Goal: Register for event/course

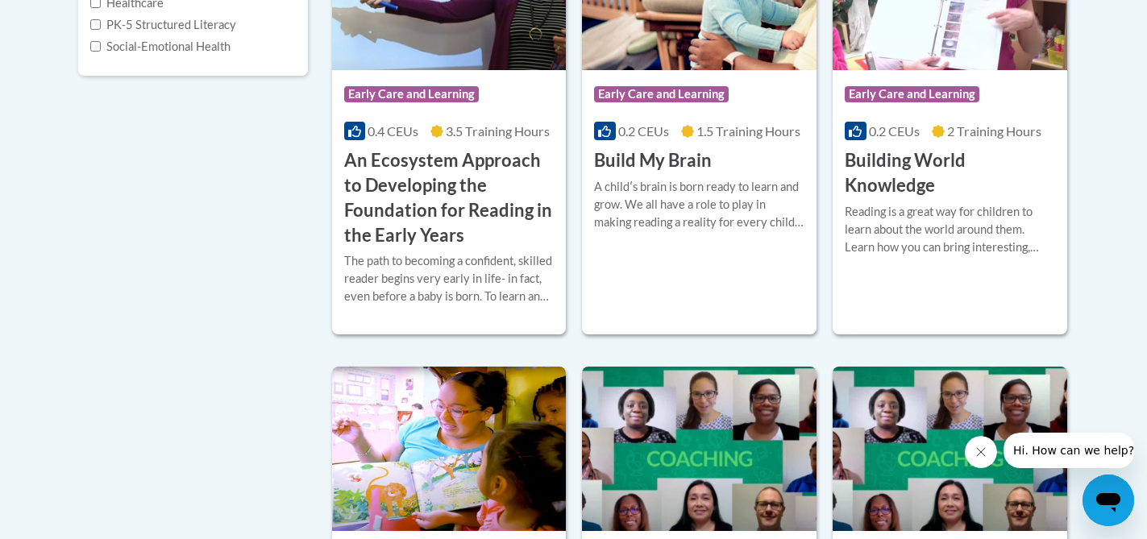
scroll to position [8, 0]
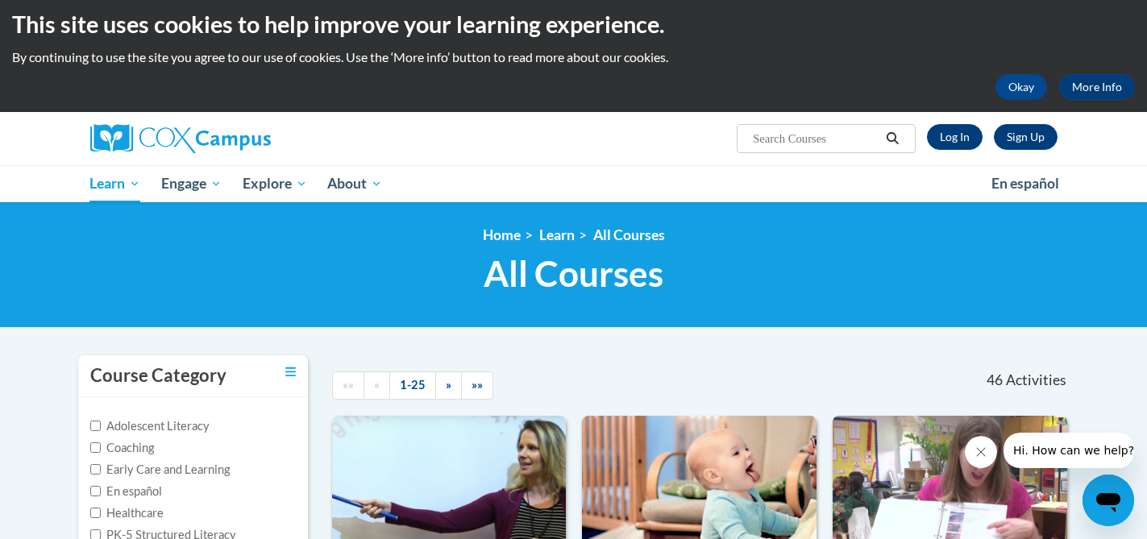
click at [811, 145] on input "Search..." at bounding box center [815, 138] width 129 height 19
type input "systematic and explicit phonetics instruction"
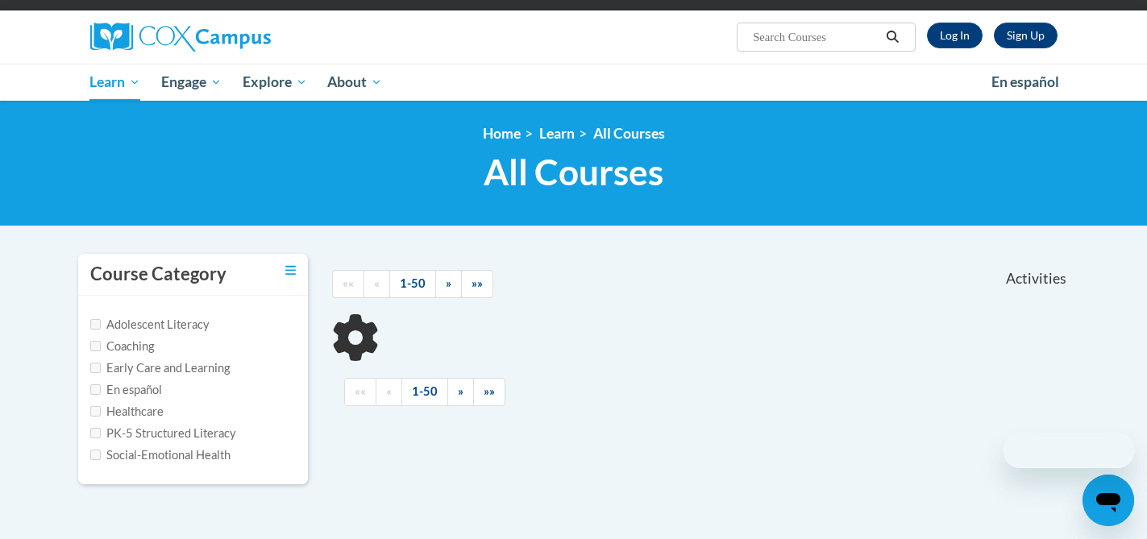
scroll to position [218, 0]
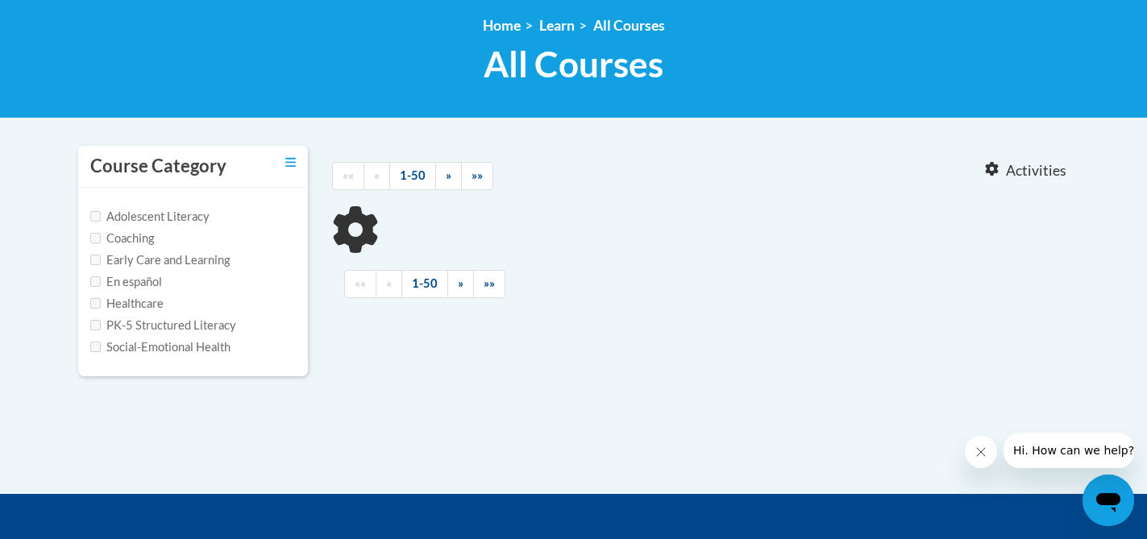
type input "systematic and explicit phonetics instruction"
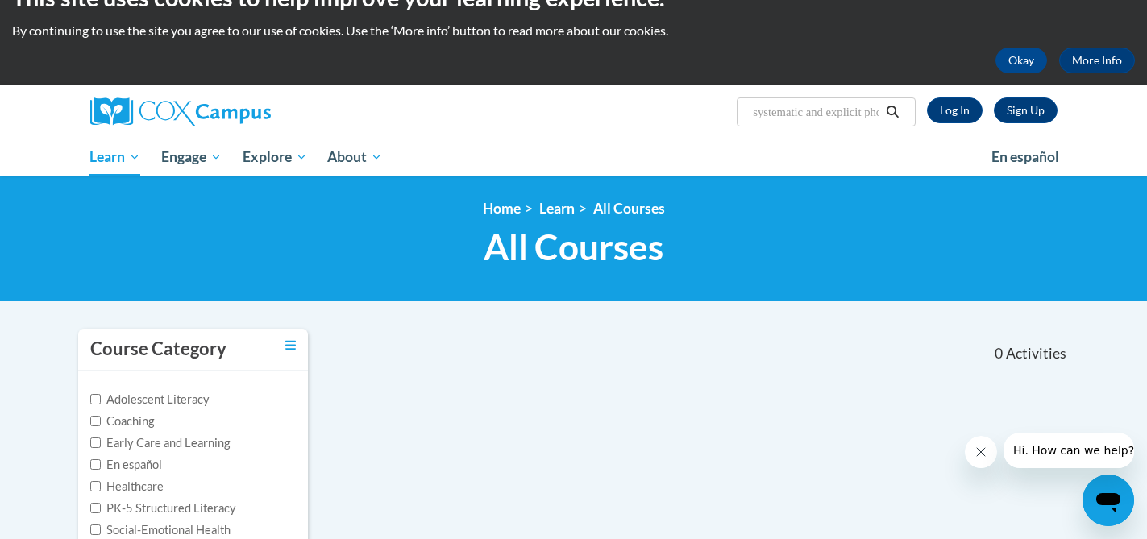
scroll to position [0, 0]
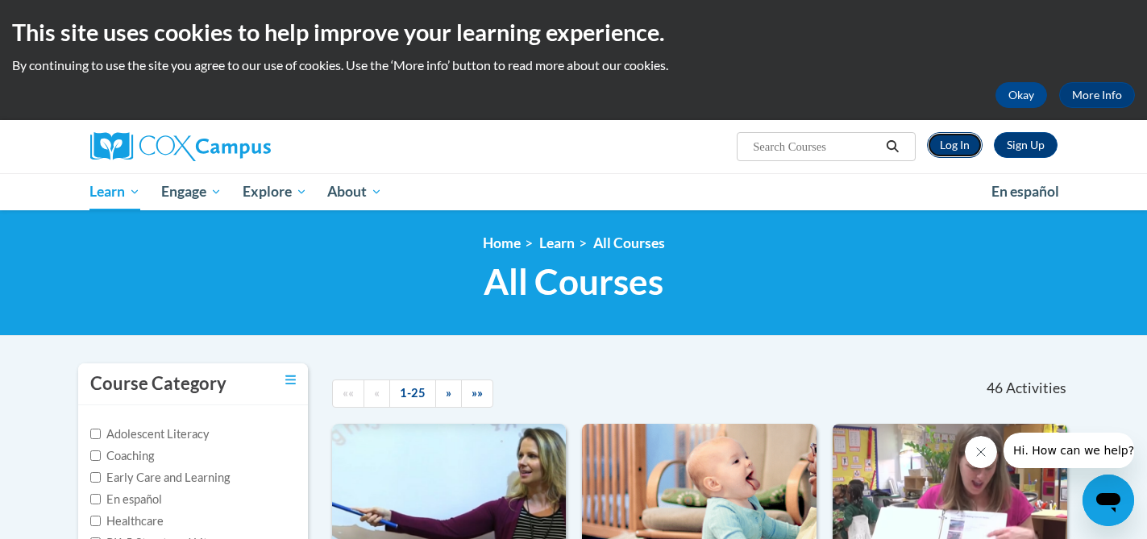
click at [955, 136] on link "Log In" at bounding box center [955, 145] width 56 height 26
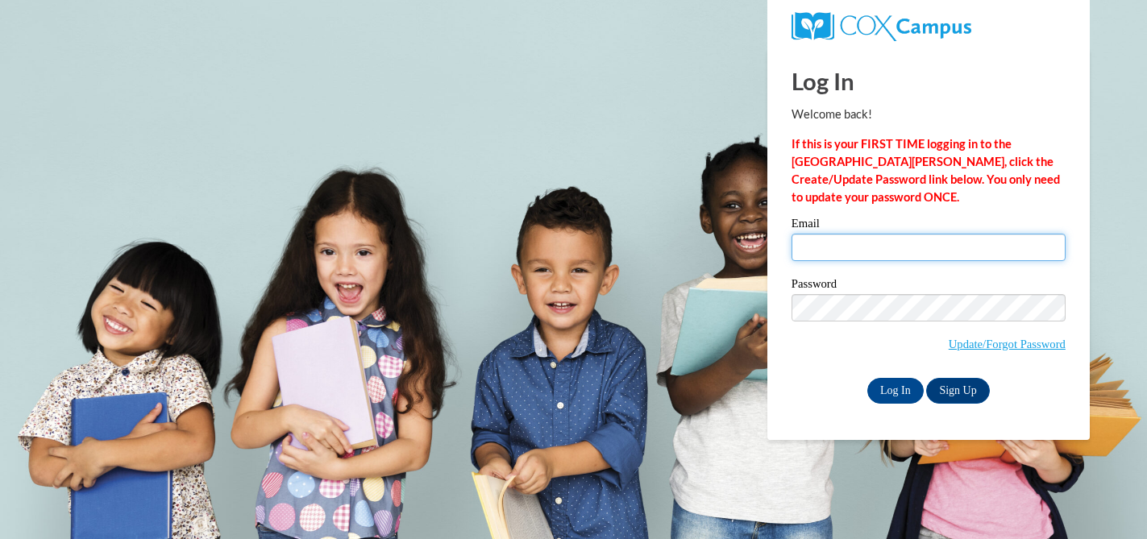
click at [883, 252] on input "Email" at bounding box center [928, 247] width 274 height 27
type input "[EMAIL_ADDRESS][DOMAIN_NAME]"
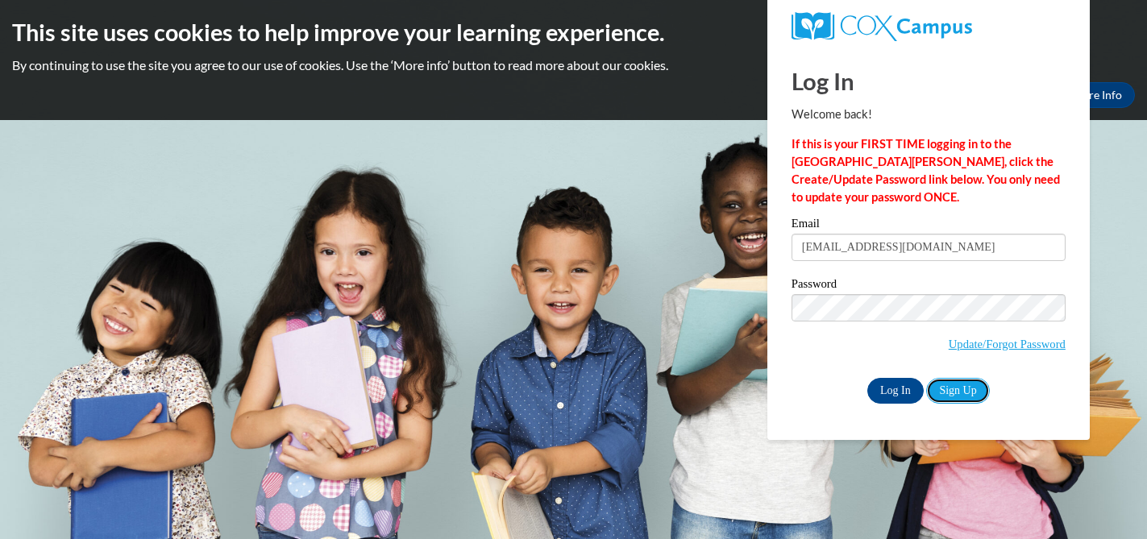
click at [953, 382] on link "Sign Up" at bounding box center [957, 391] width 63 height 26
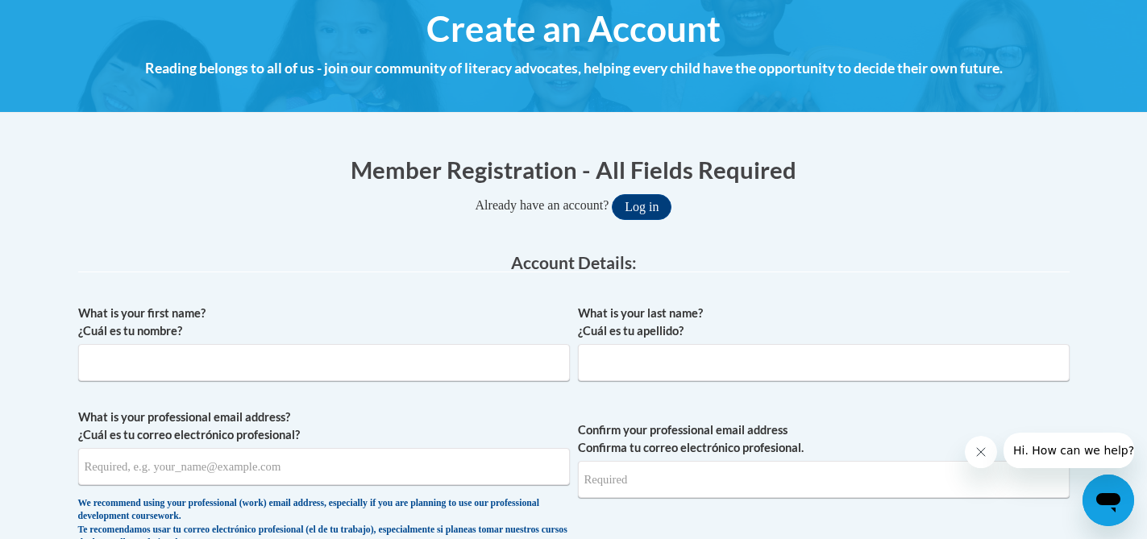
scroll to position [309, 0]
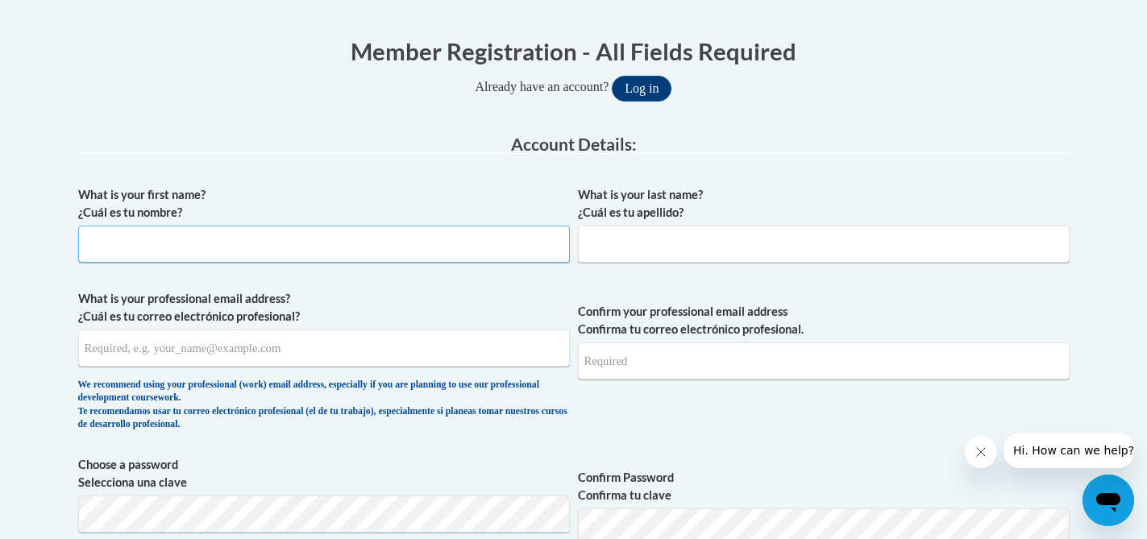
click at [458, 230] on input "What is your first name? ¿Cuál es tu nombre?" at bounding box center [324, 244] width 492 height 37
type input "Bethany"
type input "Sapp"
click at [320, 359] on input "What is your professional email address? ¿Cuál es tu correo electrónico profesi…" at bounding box center [324, 348] width 492 height 37
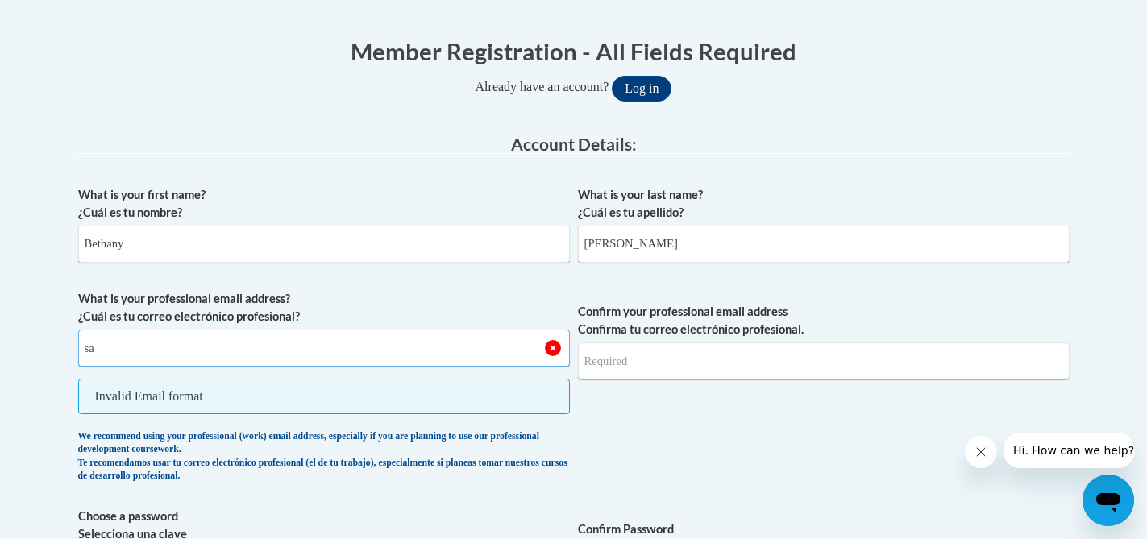
type input "s"
type input "sapp.143@osu.edu"
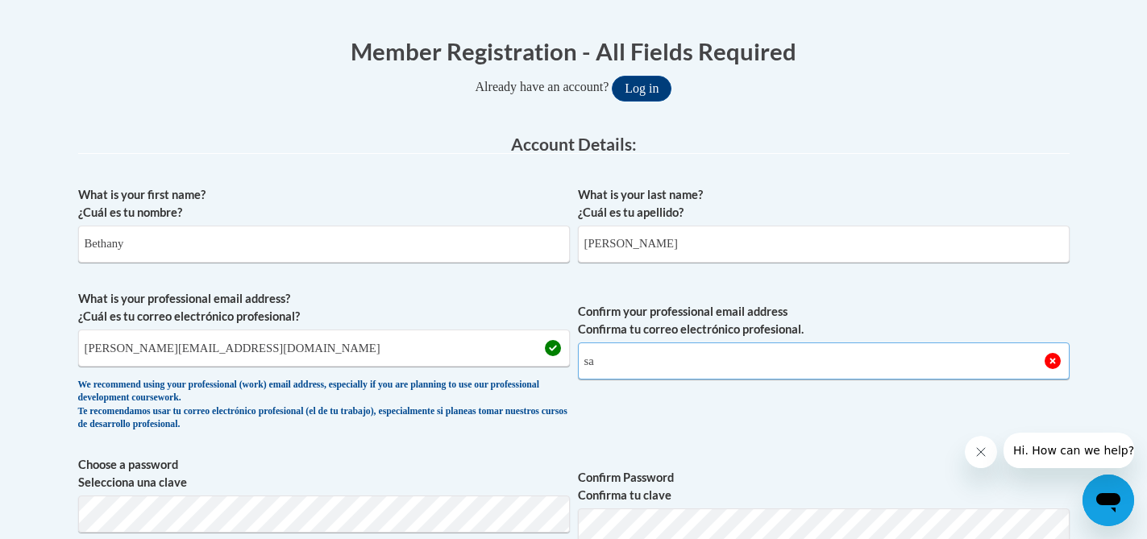
type input "s"
type input "[EMAIL_ADDRESS][DOMAIN_NAME]"
drag, startPoint x: 362, startPoint y: 348, endPoint x: 113, endPoint y: 323, distance: 250.3
click at [113, 328] on span "What is your professional email address? ¿Cuál es tu correo electrónico profesi…" at bounding box center [324, 364] width 492 height 149
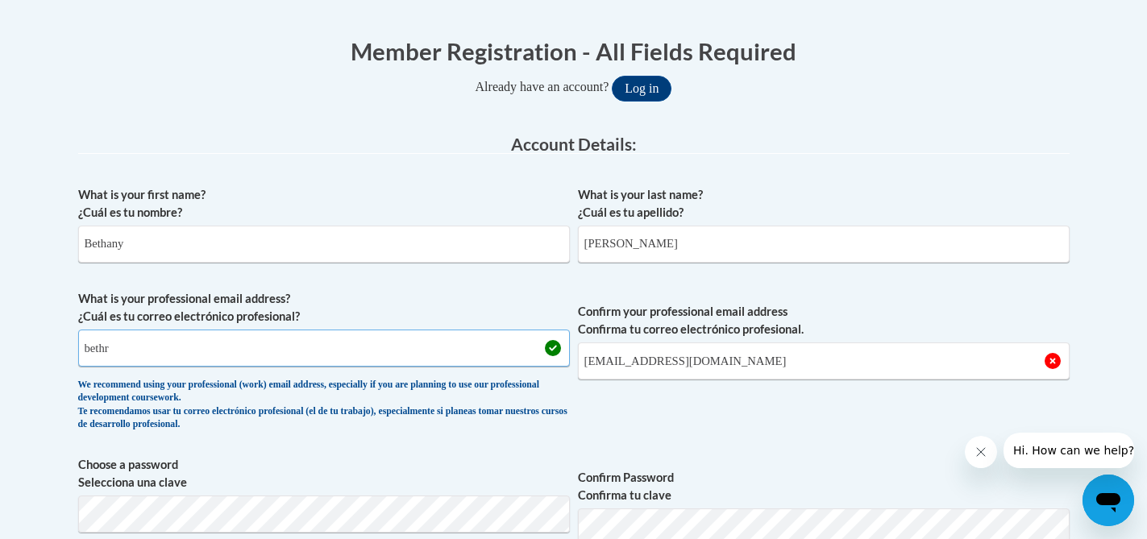
type input "[EMAIL_ADDRESS][DOMAIN_NAME]"
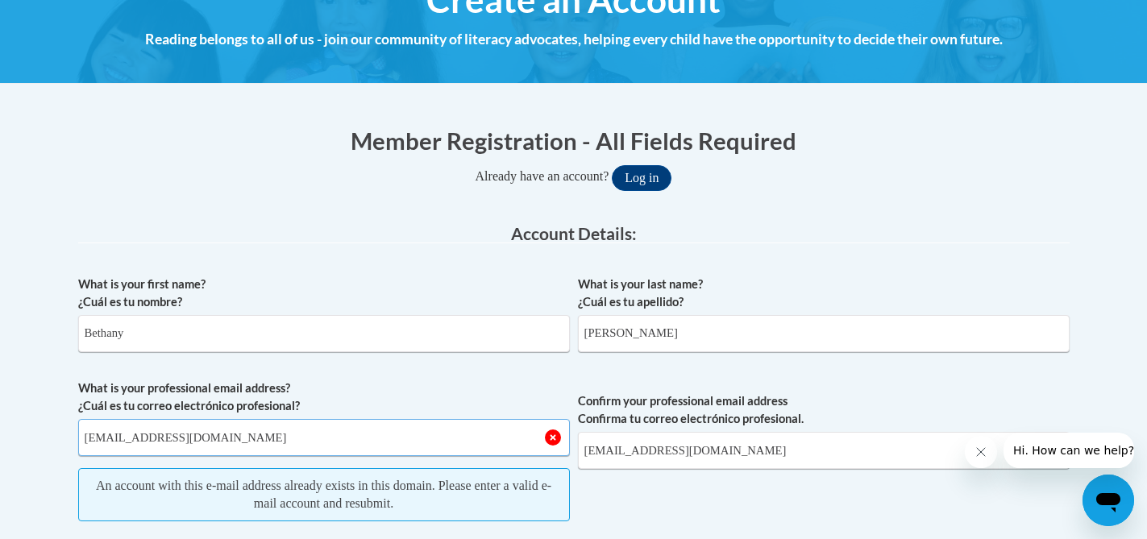
scroll to position [103, 0]
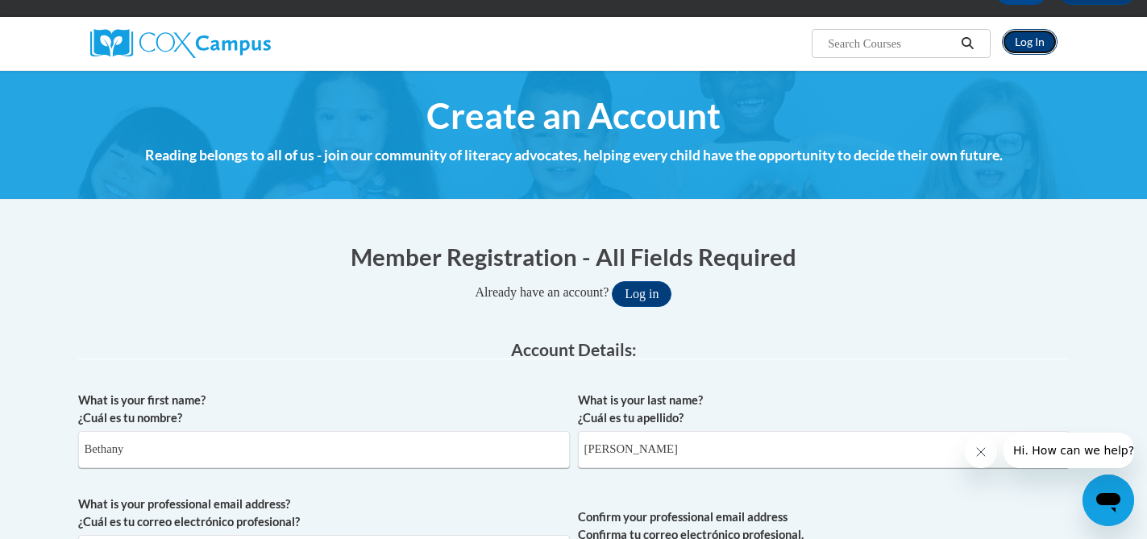
click at [1023, 37] on link "Log In" at bounding box center [1030, 42] width 56 height 26
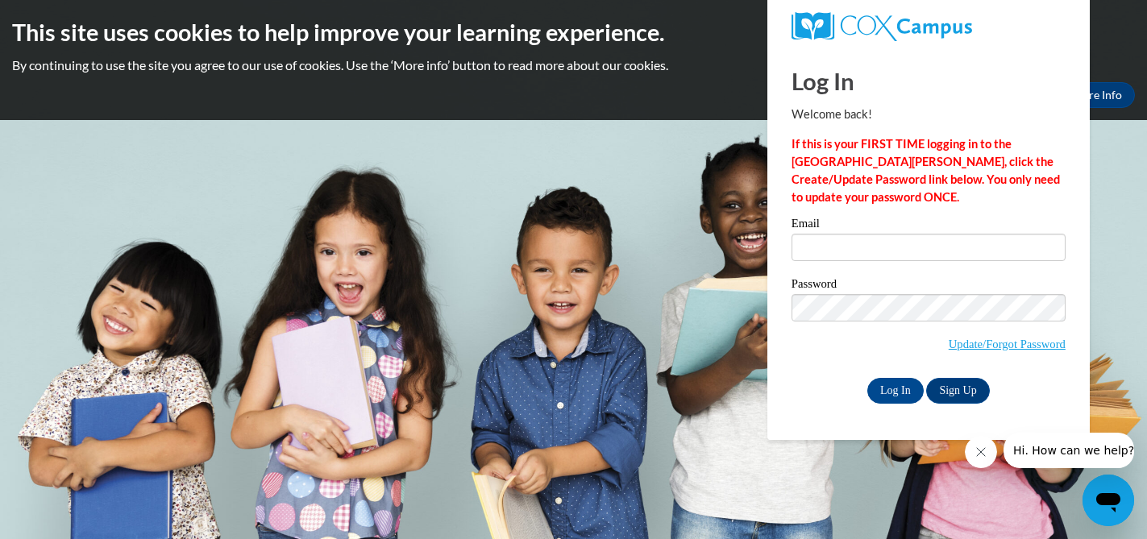
type input "[EMAIL_ADDRESS][DOMAIN_NAME]"
click at [888, 389] on input "Log In" at bounding box center [895, 391] width 56 height 26
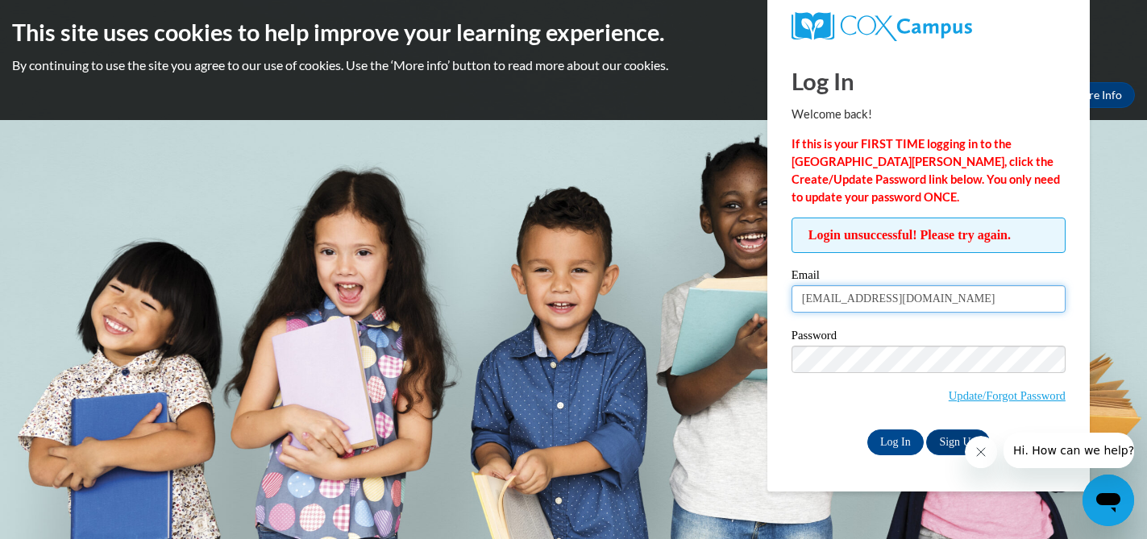
click at [913, 301] on input "[EMAIL_ADDRESS][DOMAIN_NAME]" at bounding box center [928, 298] width 274 height 27
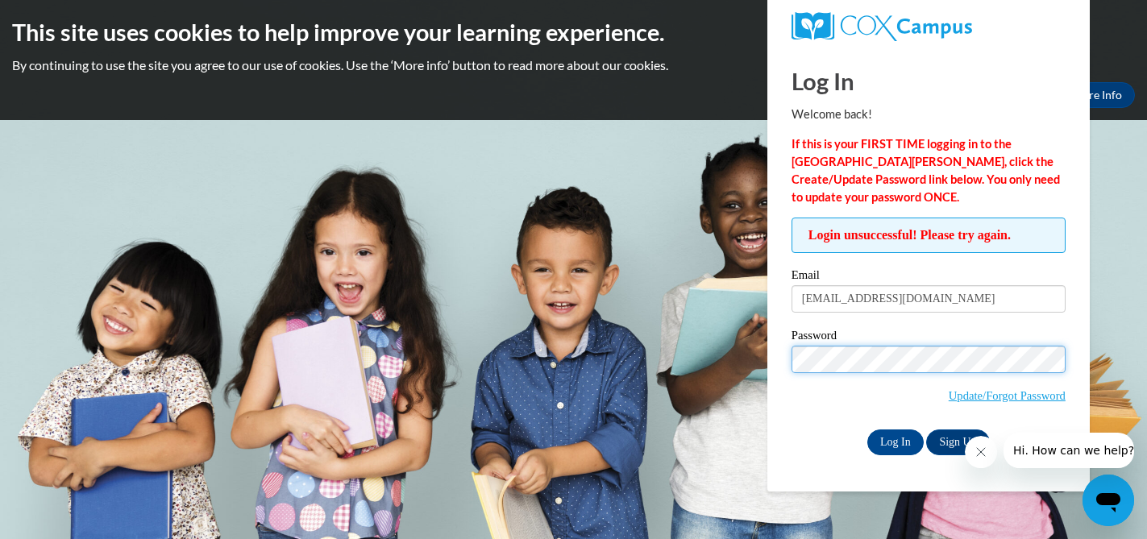
click at [710, 359] on body "This site uses cookies to help improve your learning experience. By continuing …" at bounding box center [573, 269] width 1147 height 539
click at [867, 430] on input "Log In" at bounding box center [895, 443] width 56 height 26
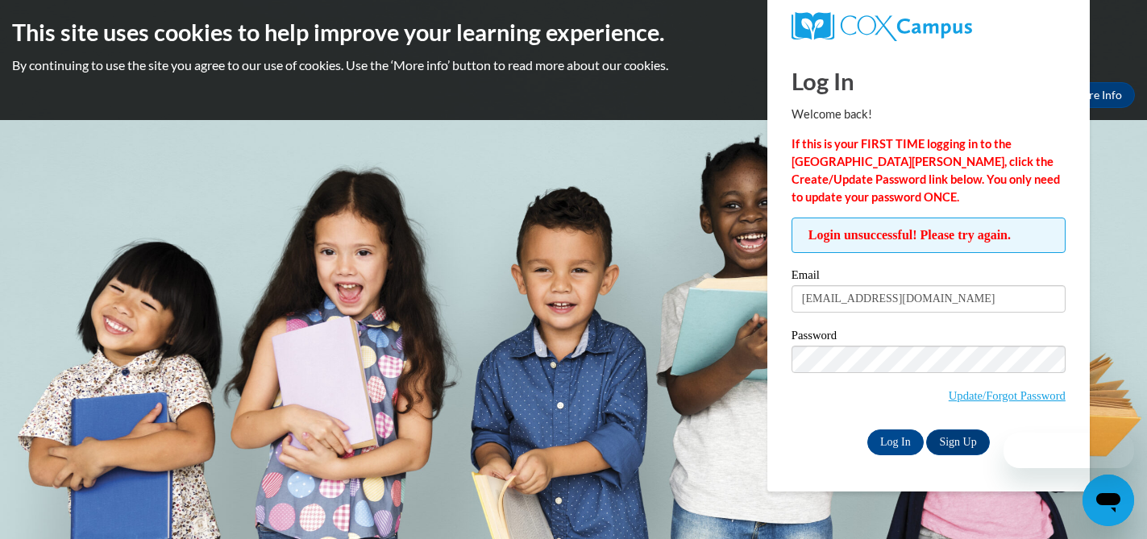
click at [975, 407] on span "Update/Forgot Password" at bounding box center [928, 379] width 274 height 67
click at [973, 397] on link "Update/Forgot Password" at bounding box center [1006, 395] width 117 height 13
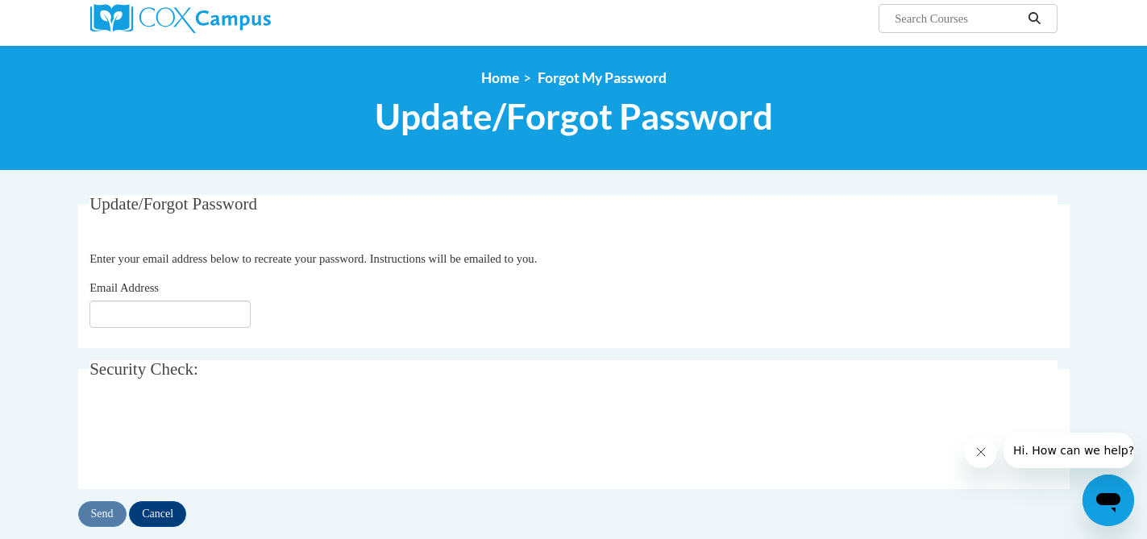
scroll to position [157, 0]
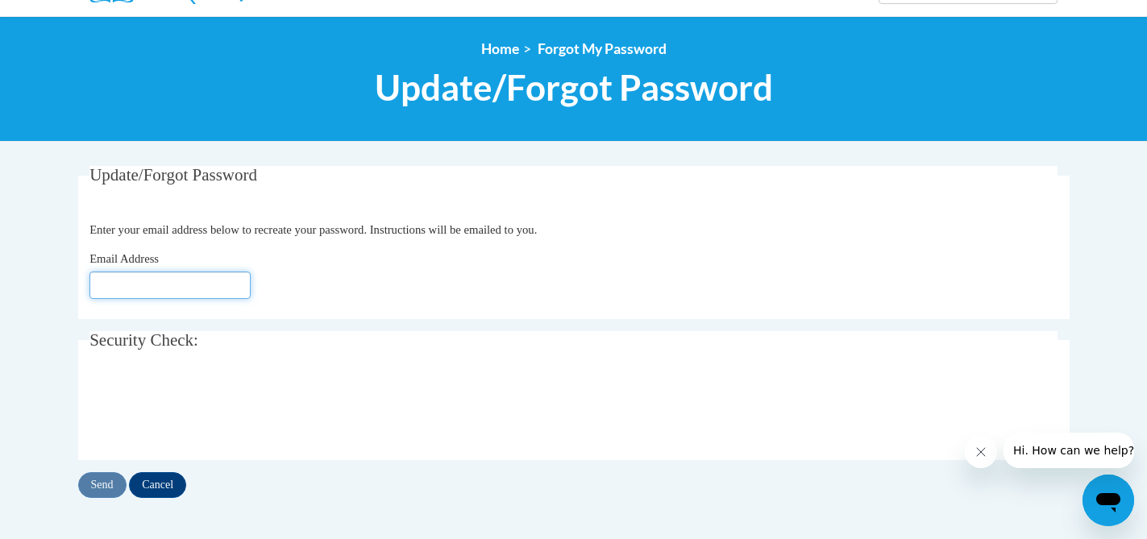
click at [212, 286] on input "Email Address" at bounding box center [169, 285] width 161 height 27
type input "bethrs1810@gmail.com"
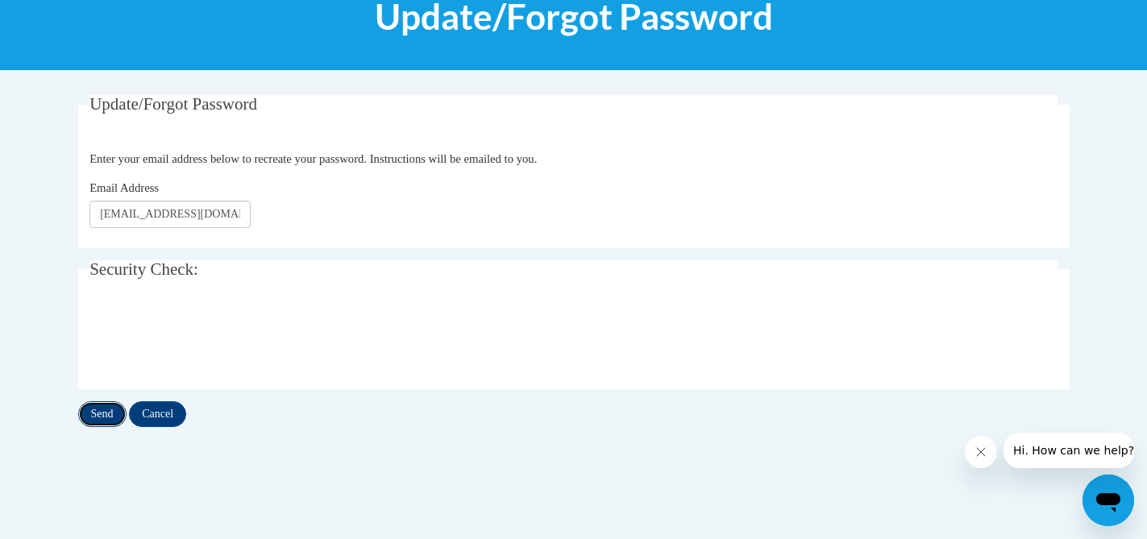
click at [106, 421] on input "Send" at bounding box center [102, 414] width 48 height 26
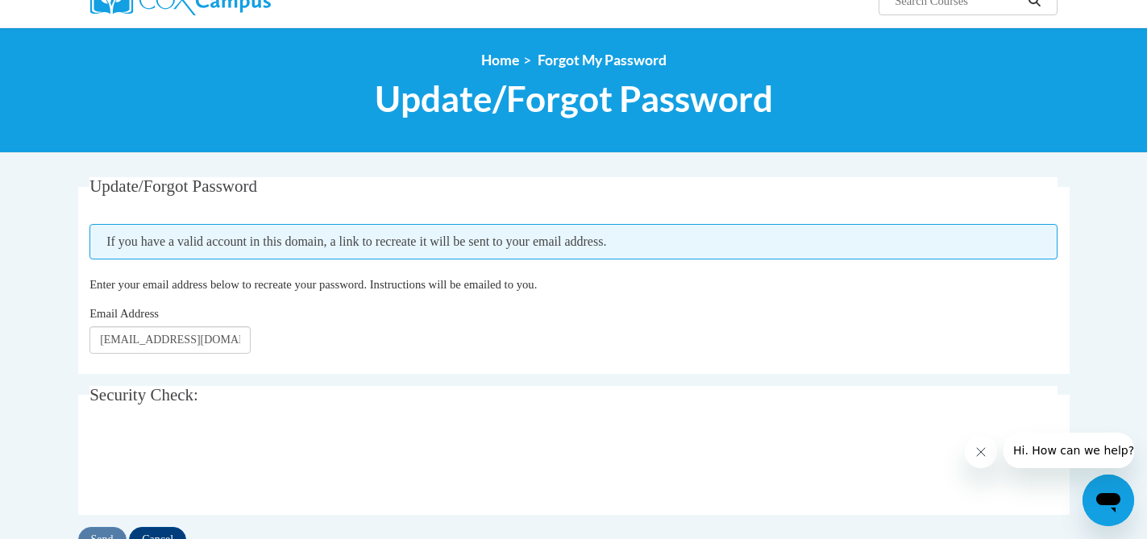
scroll to position [147, 0]
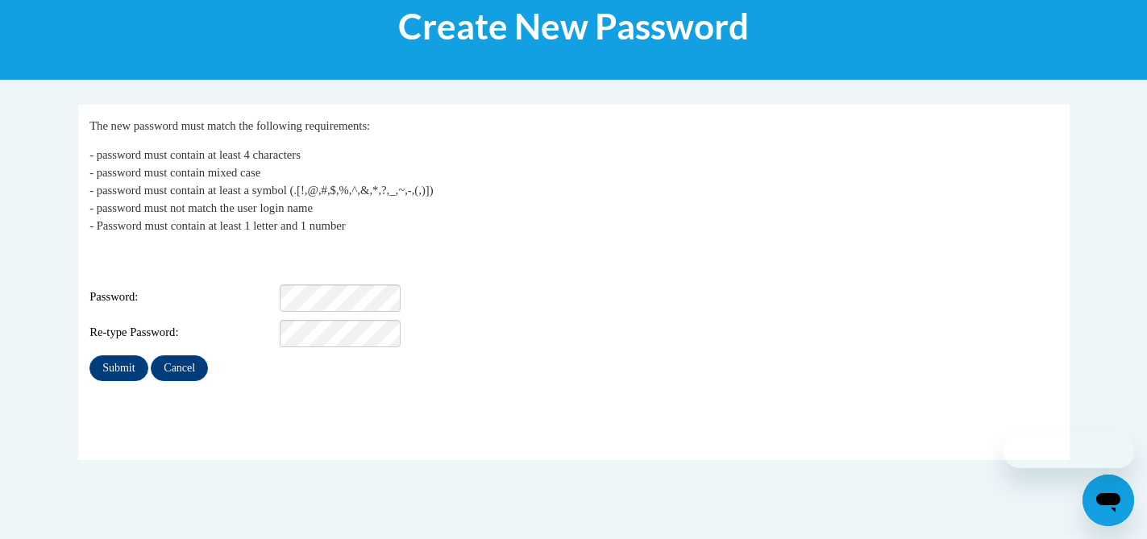
scroll to position [256, 0]
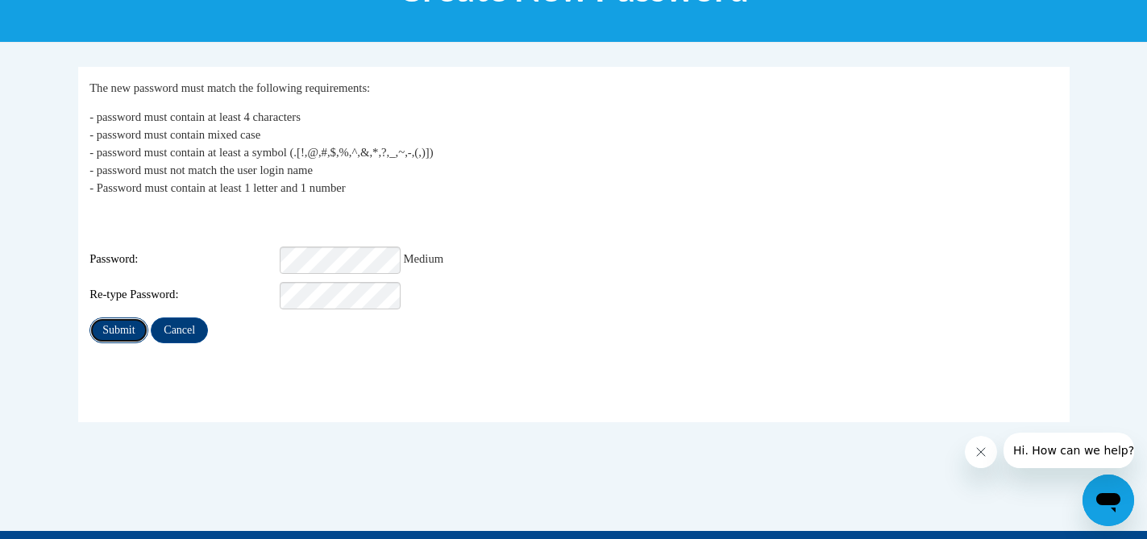
click at [121, 318] on input "Submit" at bounding box center [118, 331] width 58 height 26
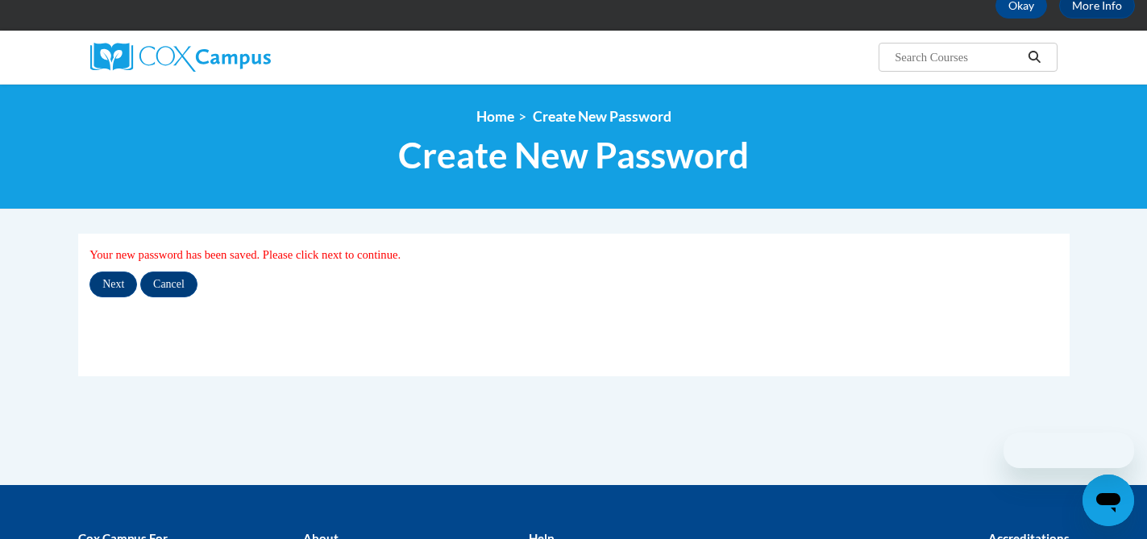
scroll to position [142, 0]
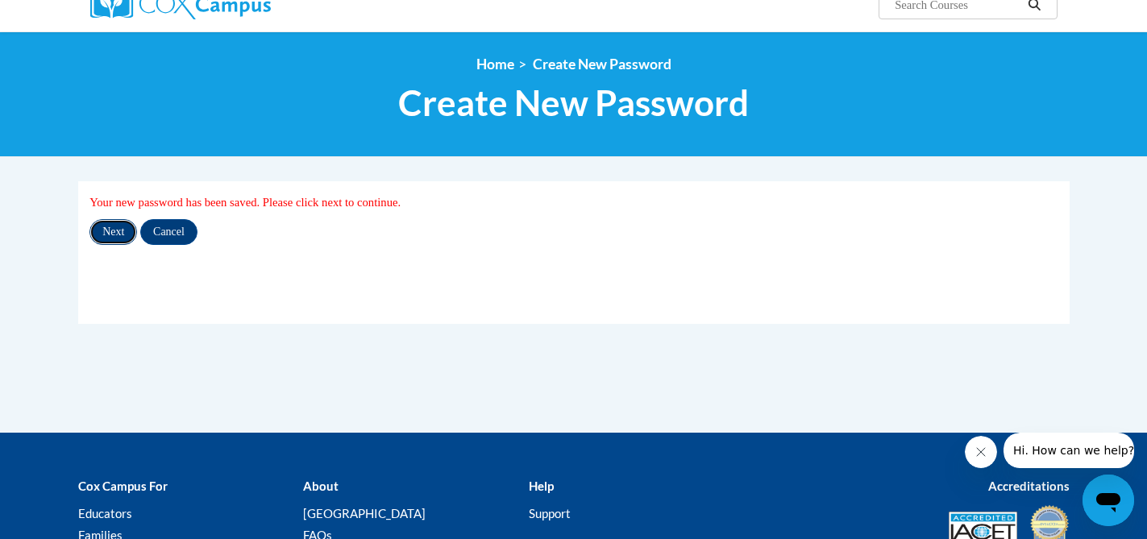
click at [120, 226] on input "Next" at bounding box center [113, 232] width 48 height 26
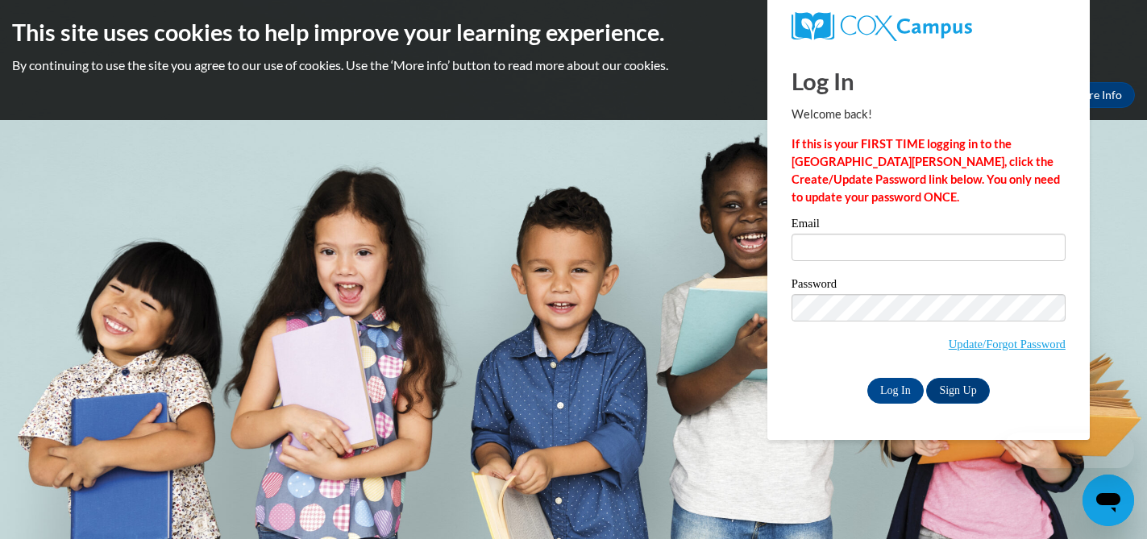
type input "bethrs1810@gmail.com"
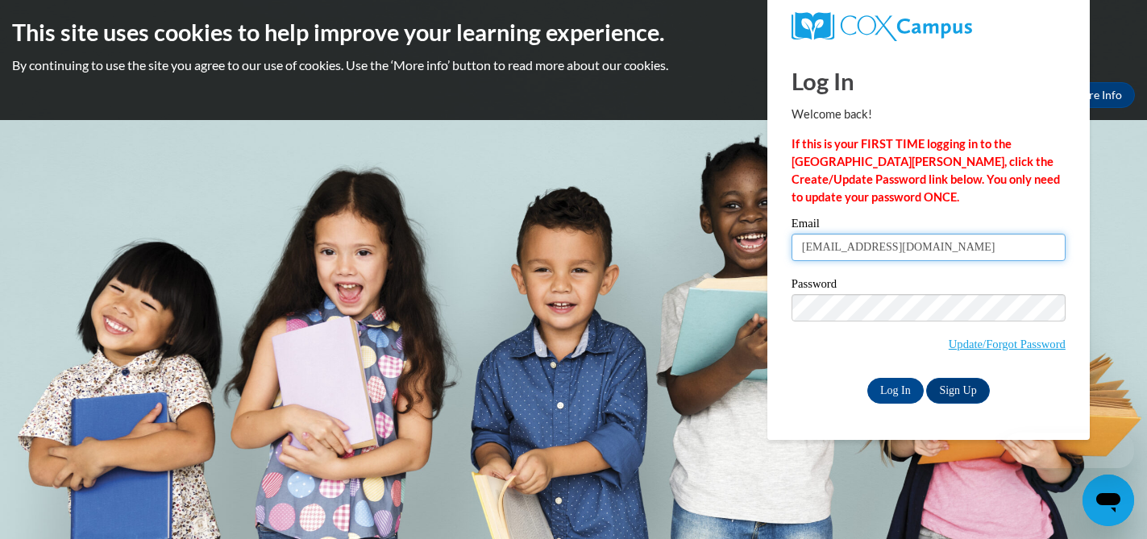
click at [812, 257] on input "bethrs1810@gmail.com" at bounding box center [928, 247] width 274 height 27
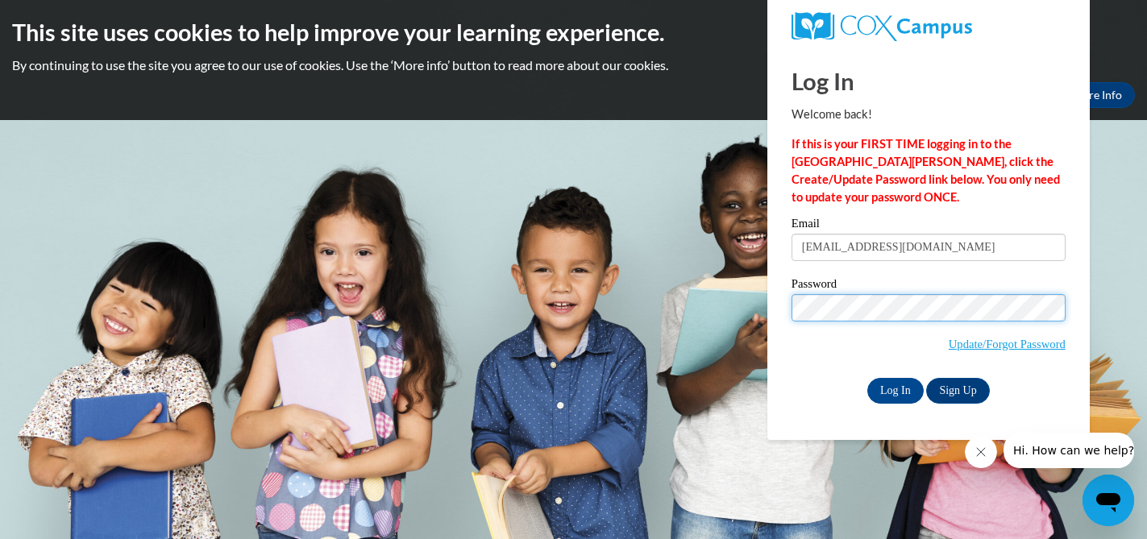
click at [734, 309] on body "This site uses cookies to help improve your learning experience. By continuing …" at bounding box center [573, 269] width 1147 height 539
click at [911, 391] on input "Log In" at bounding box center [895, 391] width 56 height 26
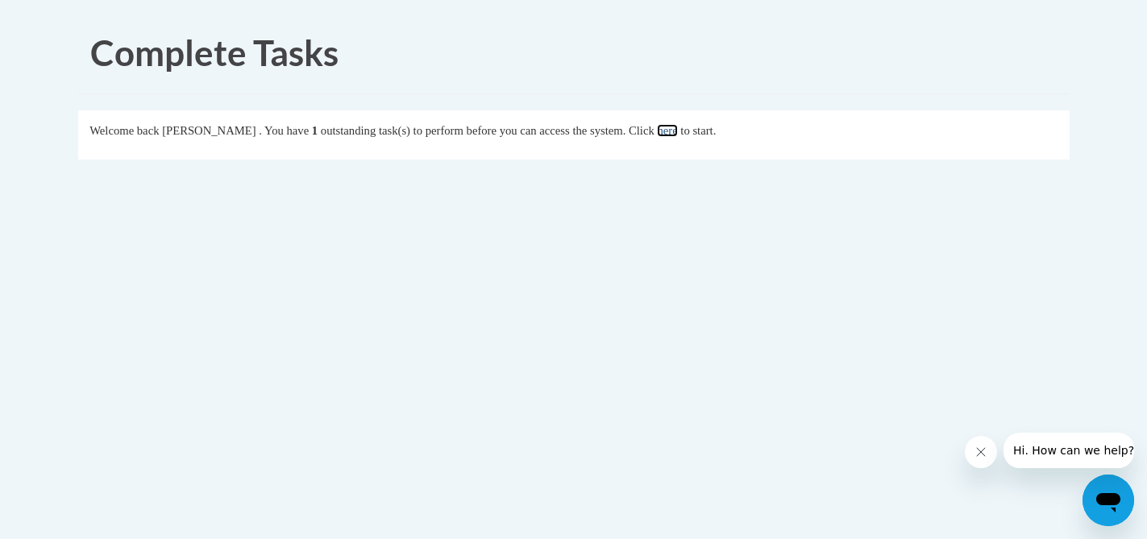
click at [677, 137] on link "here" at bounding box center [667, 130] width 20 height 13
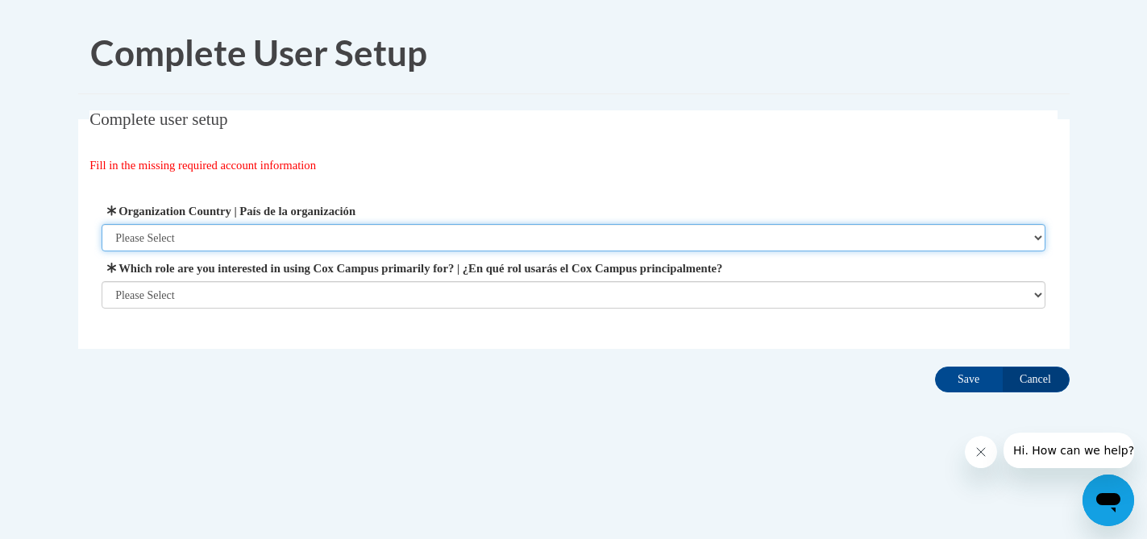
click at [589, 233] on select "Please Select [GEOGRAPHIC_DATA] | [GEOGRAPHIC_DATA] Outside of [GEOGRAPHIC_DATA…" at bounding box center [574, 237] width 944 height 27
click at [551, 241] on select "Please Select [GEOGRAPHIC_DATA] | [GEOGRAPHIC_DATA] Outside of [GEOGRAPHIC_DATA…" at bounding box center [574, 237] width 944 height 27
select select "ad49bcad-a171-4b2e-b99c-48b446064914"
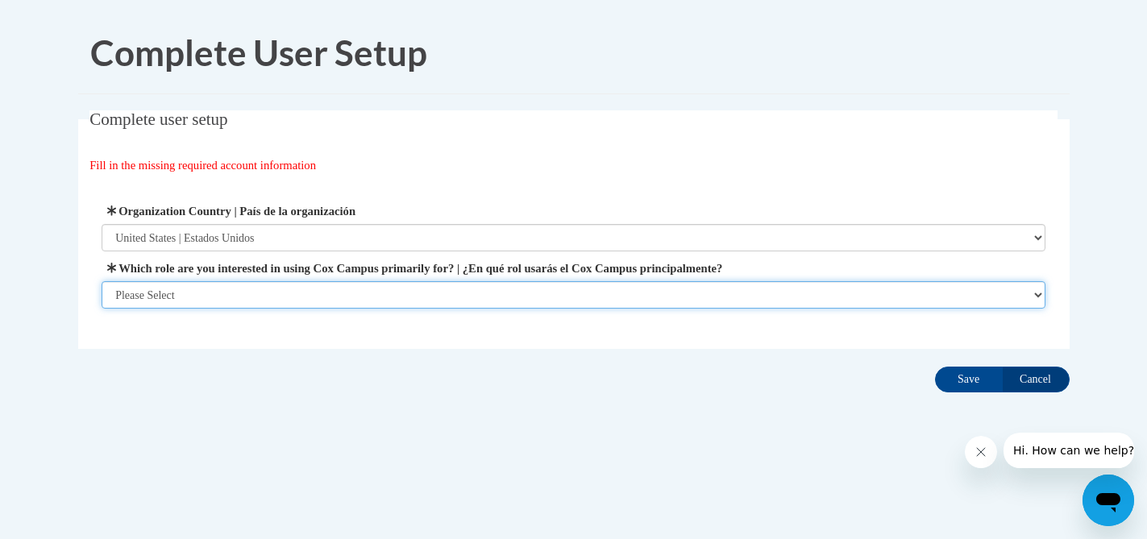
click at [474, 291] on select "Please Select College/University | Colegio/Universidad Community/Nonprofit Part…" at bounding box center [574, 294] width 944 height 27
click at [515, 288] on select "Please Select College/University | Colegio/Universidad Community/Nonprofit Part…" at bounding box center [574, 294] width 944 height 27
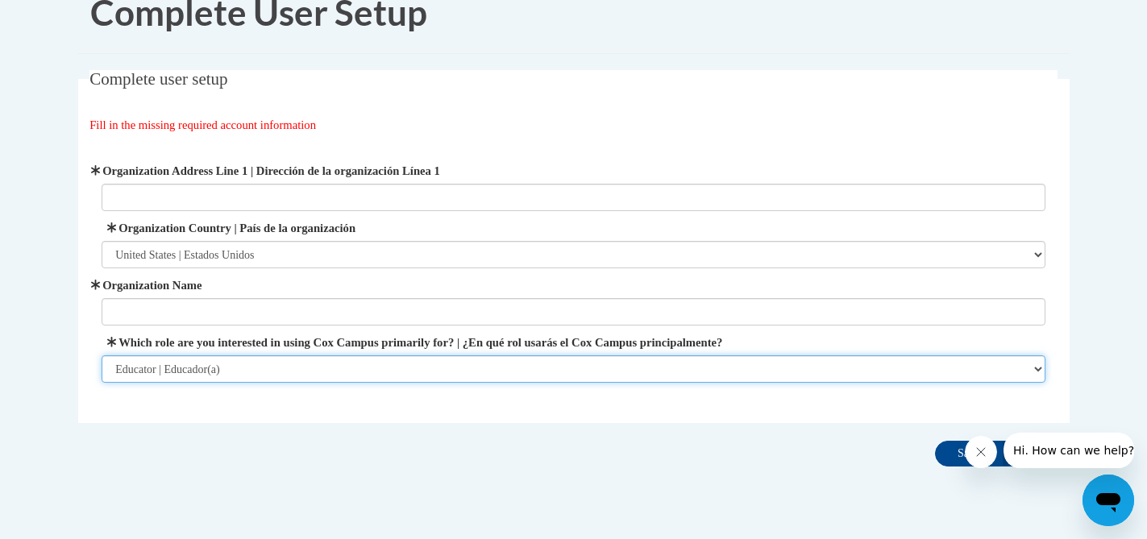
scroll to position [42, 0]
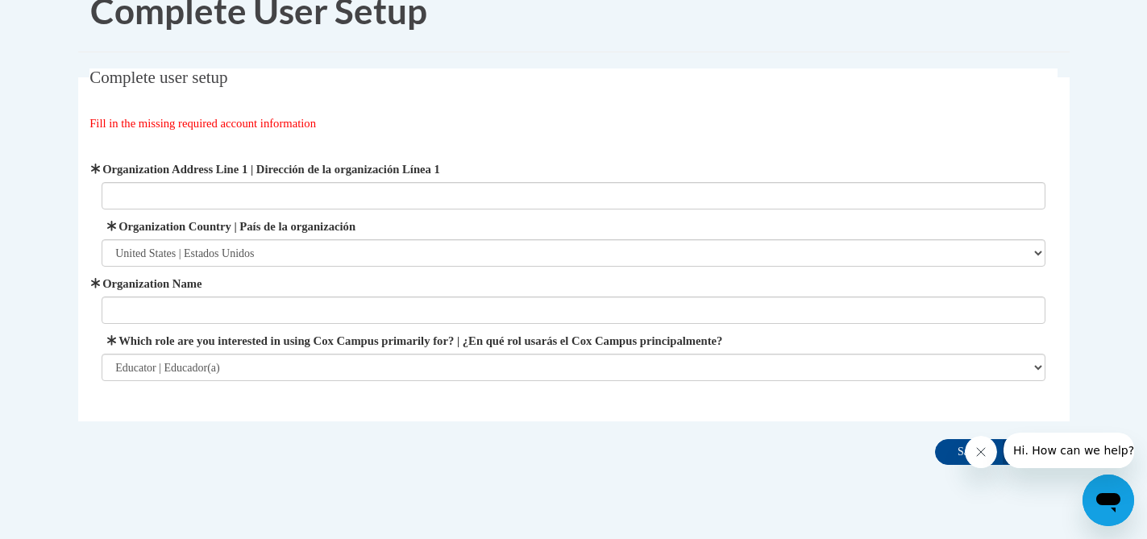
click at [418, 346] on label "Which role are you interested in using Cox Campus primarily for? | ¿En qué rol …" at bounding box center [574, 341] width 944 height 18
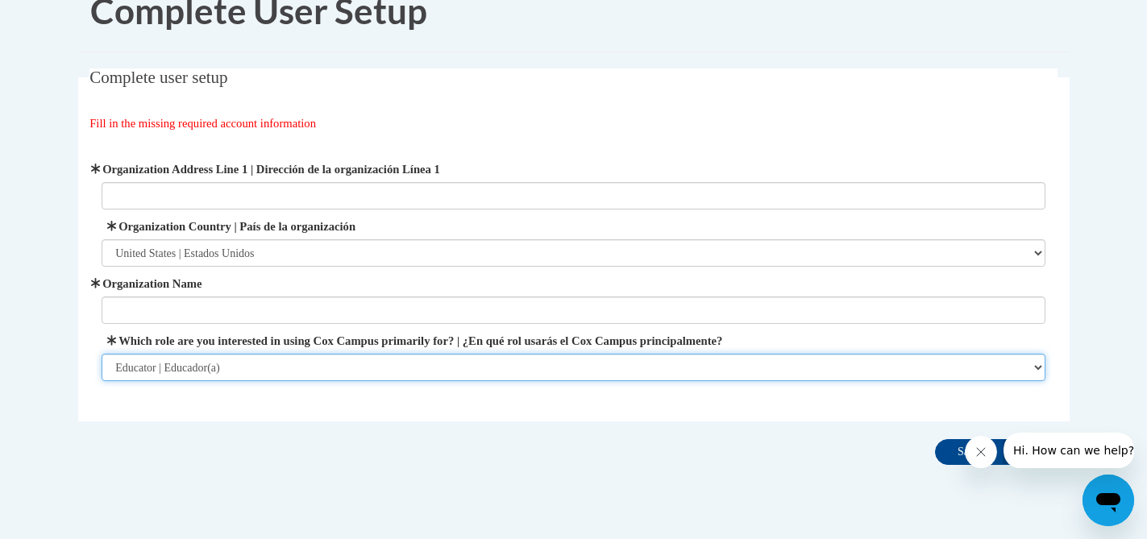
click at [418, 354] on select "Please Select College/University | Colegio/Universidad Community/Nonprofit Part…" at bounding box center [574, 367] width 944 height 27
click at [416, 360] on select "Please Select College/University | Colegio/Universidad Community/Nonprofit Part…" at bounding box center [574, 367] width 944 height 27
click at [397, 355] on select "Please Select College/University | Colegio/Universidad Community/Nonprofit Part…" at bounding box center [574, 367] width 944 height 27
click at [387, 373] on select "Please Select College/University | Colegio/Universidad Community/Nonprofit Part…" at bounding box center [574, 367] width 944 height 27
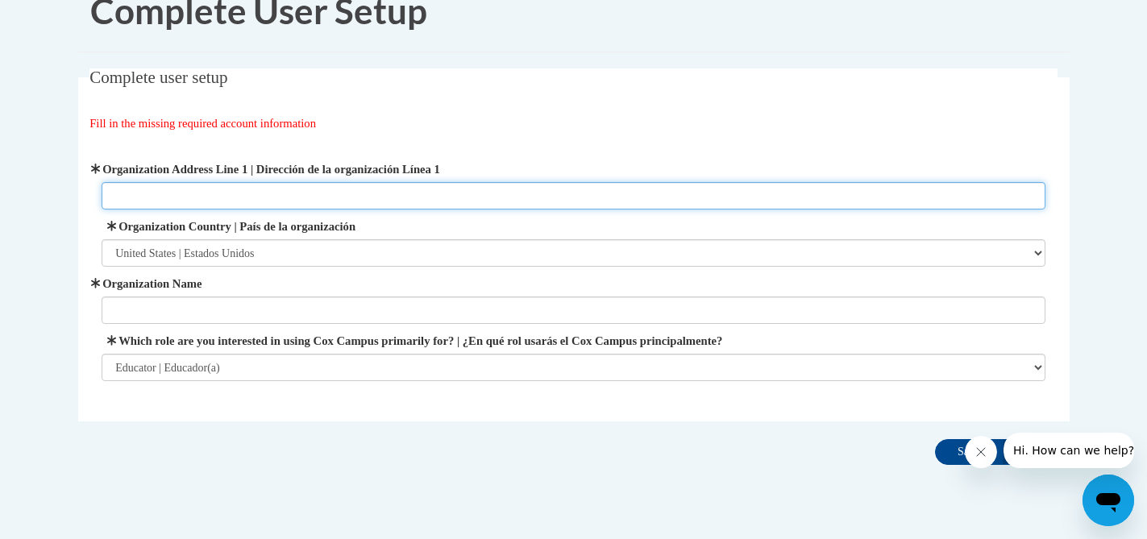
click at [511, 207] on input "Organization Address Line 1 | Dirección de la organización Línea 1" at bounding box center [574, 195] width 944 height 27
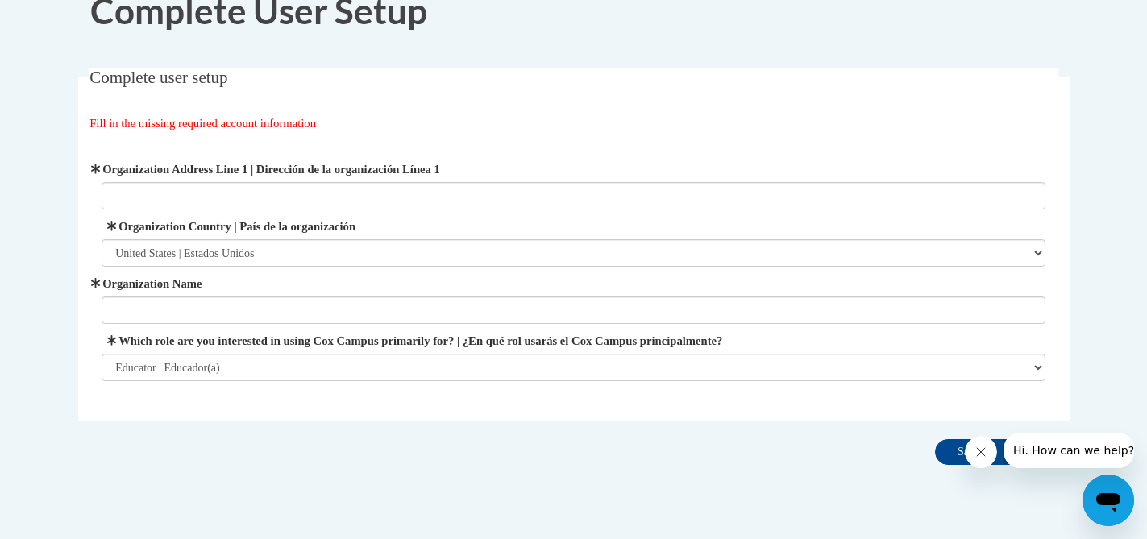
click at [392, 406] on fieldset "Complete user setup Fill in the missing required account information User Profi…" at bounding box center [573, 244] width 991 height 353
click at [380, 329] on div "Organization Address Line 1 | Dirección de la organización Línea 1 Organization…" at bounding box center [574, 270] width 944 height 221
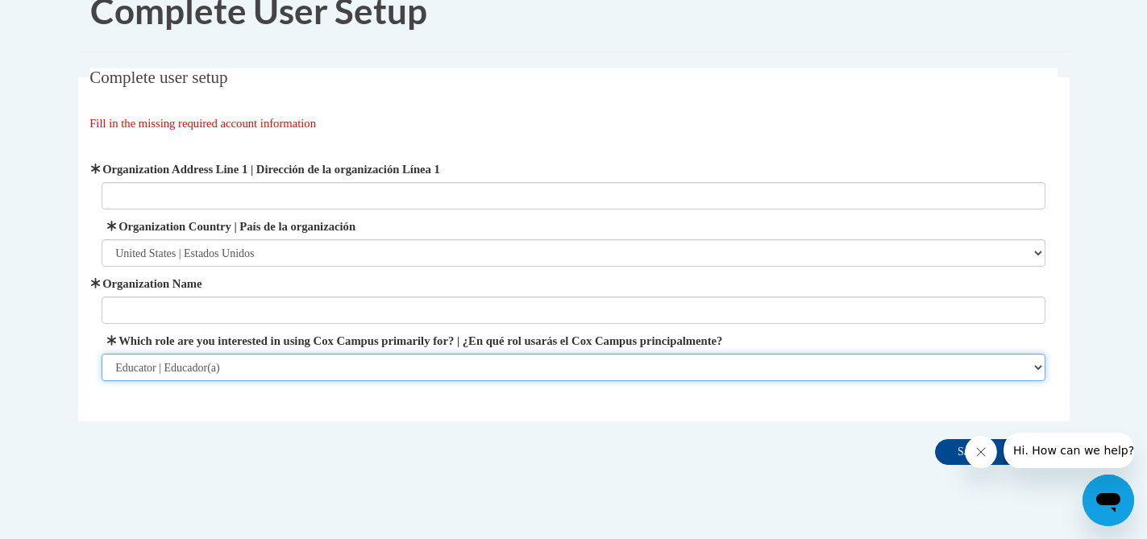
click at [371, 358] on select "Please Select College/University | Colegio/Universidad Community/Nonprofit Part…" at bounding box center [574, 367] width 944 height 27
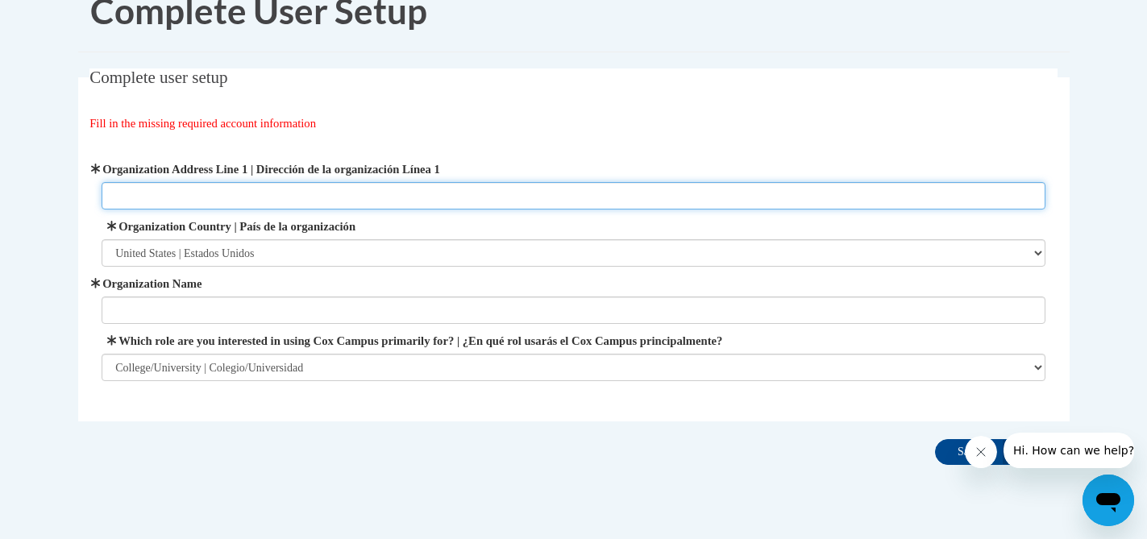
click at [384, 198] on input "Organization Address Line 1 | Dirección de la organización Línea 1" at bounding box center [574, 195] width 944 height 27
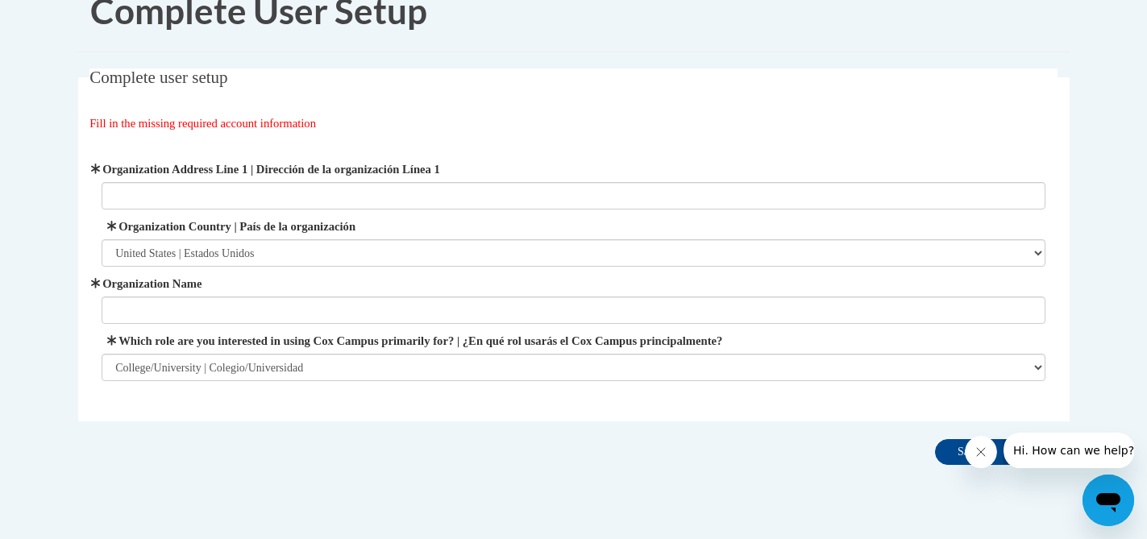
click at [677, 459] on div "Complete user setup Fill in the missing required account information User Profi…" at bounding box center [573, 269] width 1015 height 403
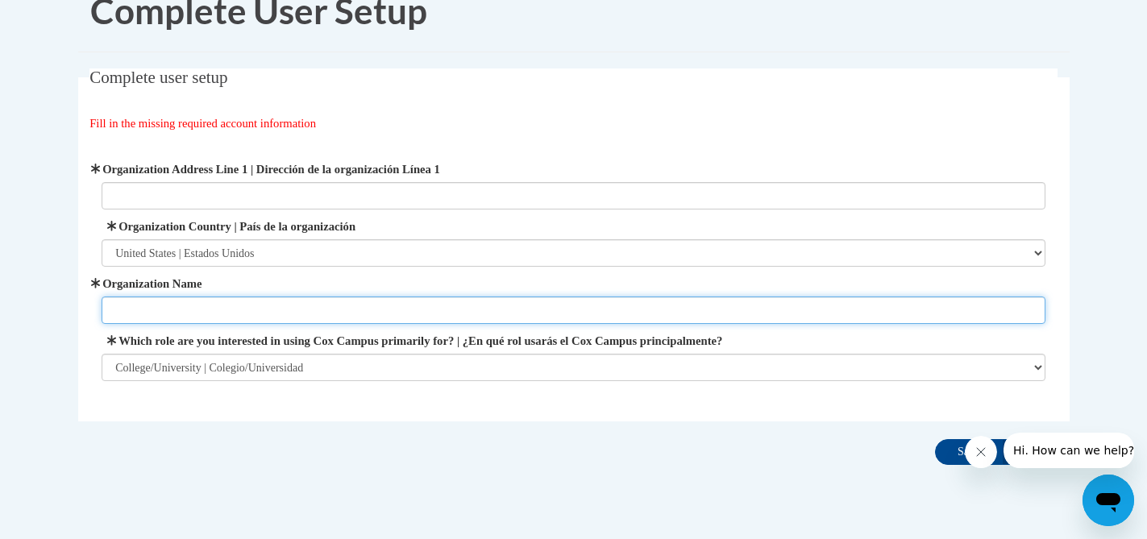
click at [540, 321] on input "Organization Name" at bounding box center [574, 310] width 944 height 27
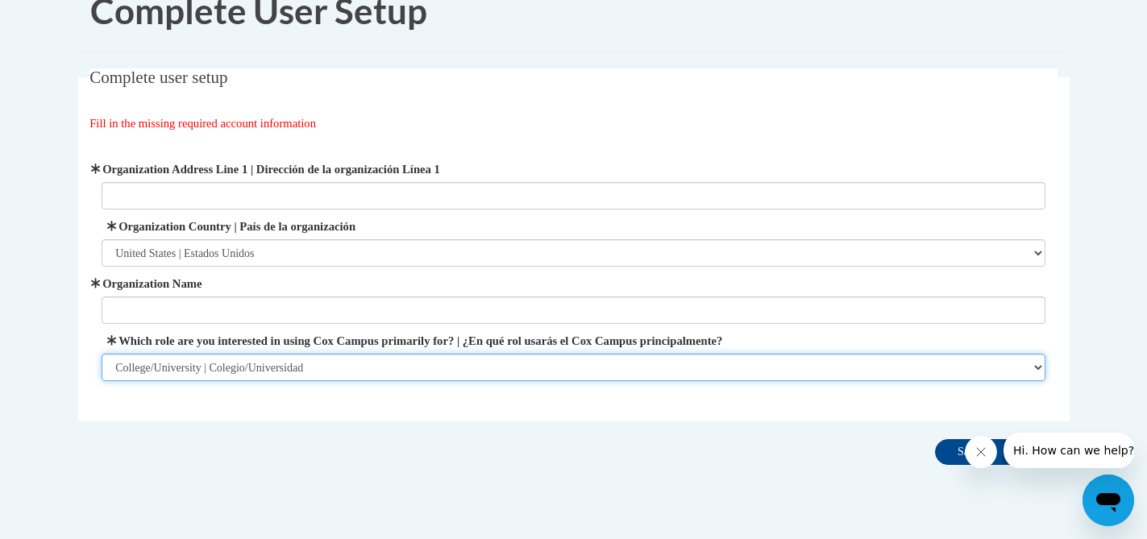
click at [517, 355] on select "Please Select College/University | Colegio/Universidad Community/Nonprofit Part…" at bounding box center [574, 367] width 944 height 27
select select "fbf2d438-af2f-41f8-98f1-81c410e29de3"
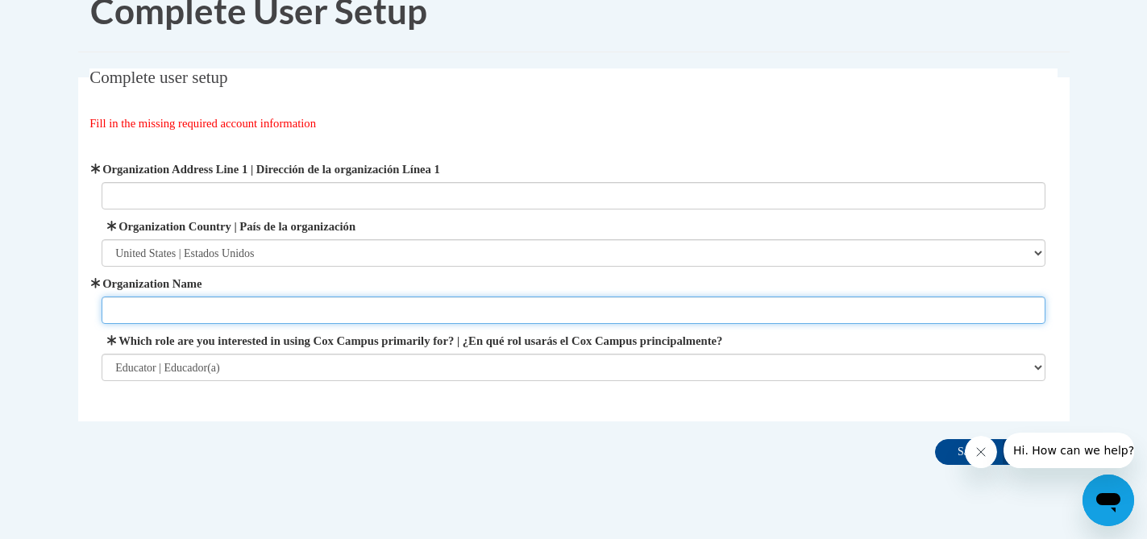
click at [484, 305] on input "Organization Name" at bounding box center [574, 310] width 944 height 27
type input "Teach for America Ignite Fellowship"
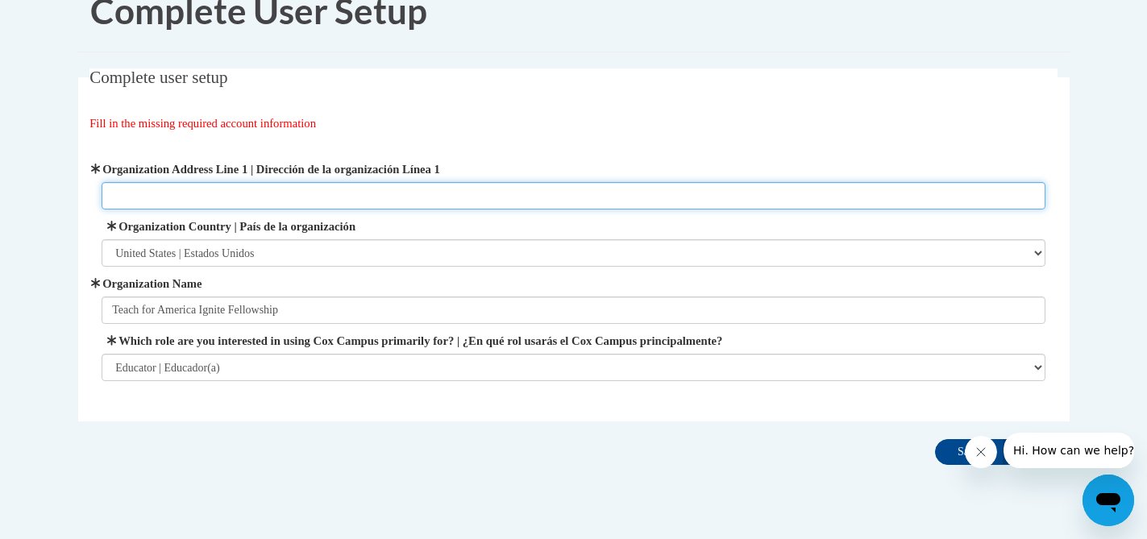
click at [425, 196] on input "Organization Address Line 1 | Dirección de la organización Línea 1" at bounding box center [574, 195] width 944 height 27
type input "281 W Lane Ave, Columbus, OH 43210"
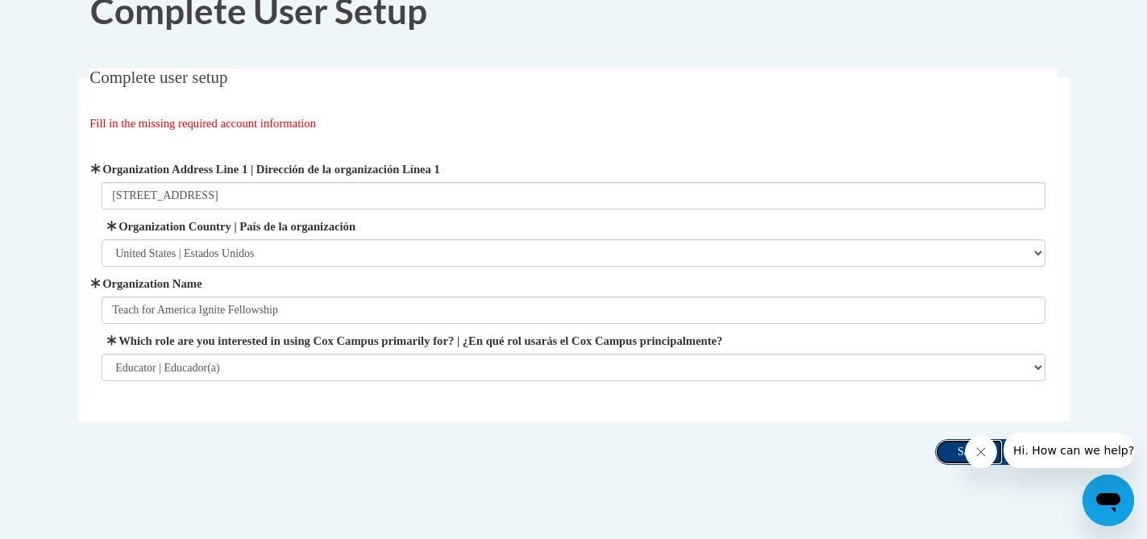
click at [947, 450] on input "Save" at bounding box center [969, 452] width 68 height 26
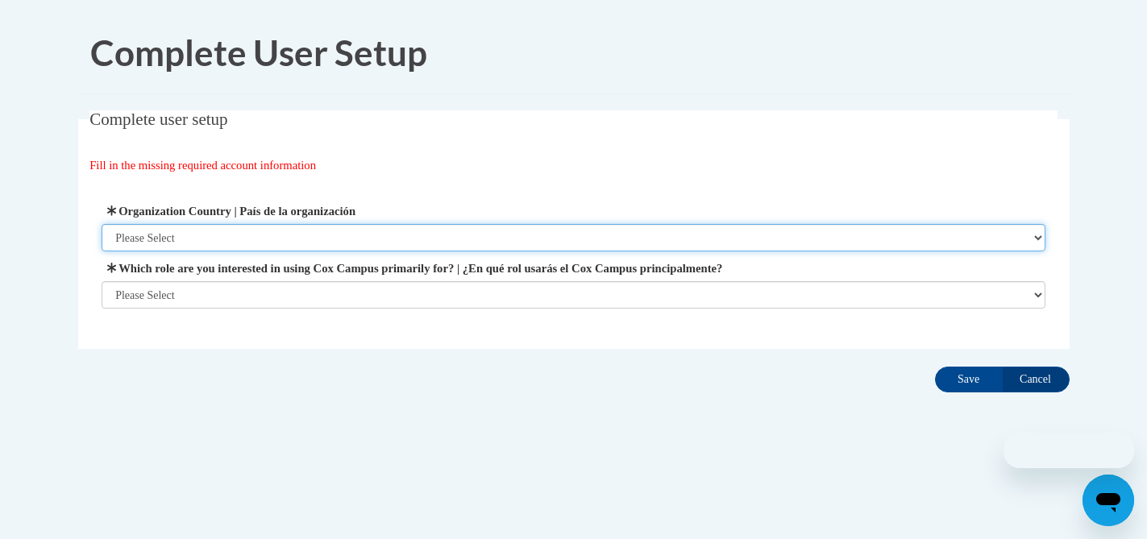
click at [729, 243] on select "Please Select United States | Estados Unidos Outside of the United States | Fue…" at bounding box center [574, 237] width 944 height 27
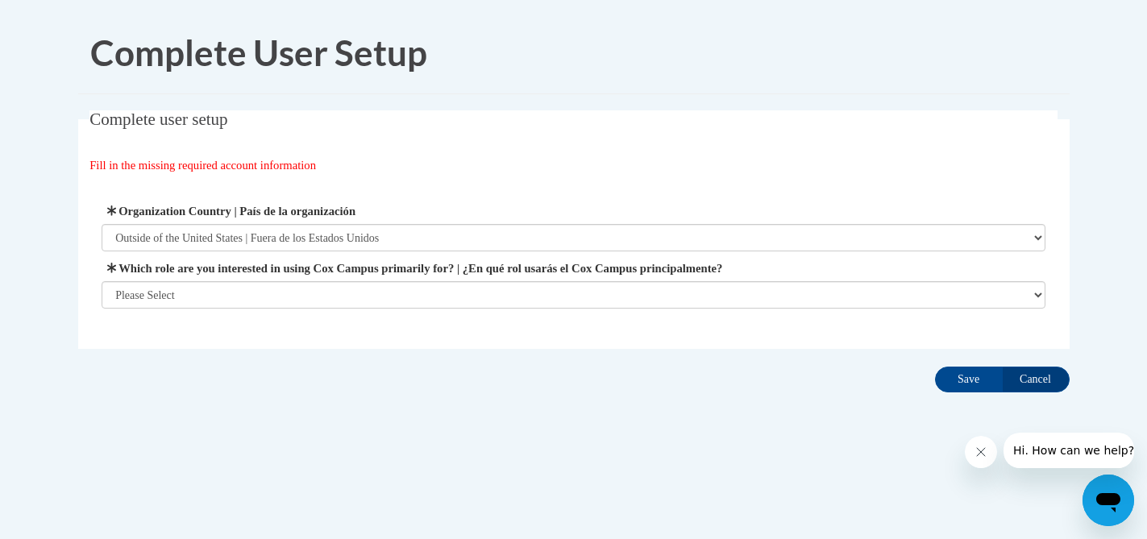
click at [544, 259] on div "Organization Address Line 1 | Dirección de la organización Línea 1 Organization…" at bounding box center [574, 255] width 944 height 106
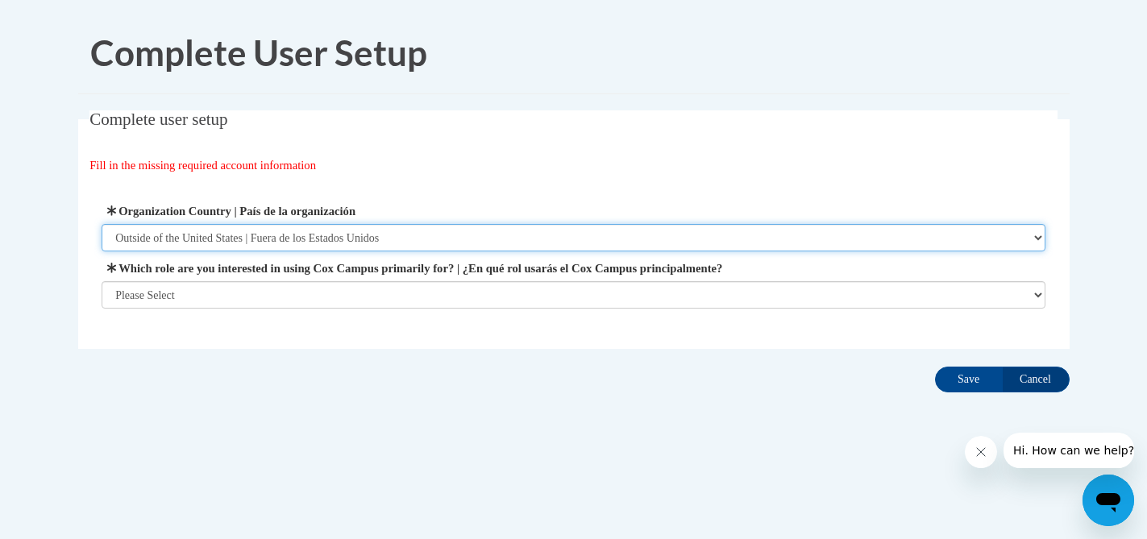
click at [540, 240] on select "Please Select United States | Estados Unidos Outside of the United States | Fue…" at bounding box center [574, 237] width 944 height 27
select select "ad49bcad-a171-4b2e-b99c-48b446064914"
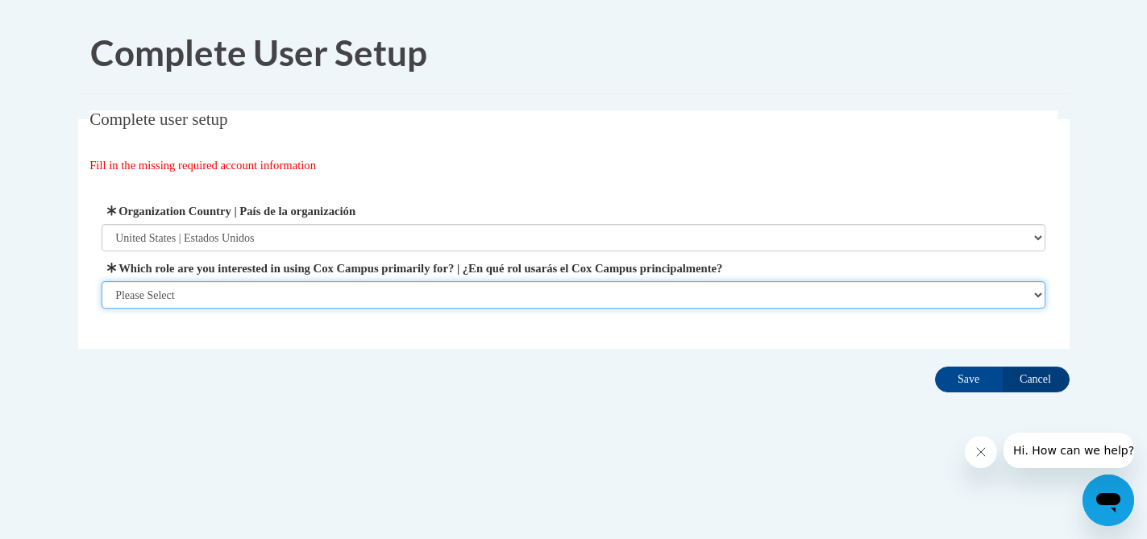
click at [505, 293] on select "Please Select College/University | Colegio/Universidad Community/Nonprofit Part…" at bounding box center [574, 294] width 944 height 27
select select "fbf2d438-af2f-41f8-98f1-81c410e29de3"
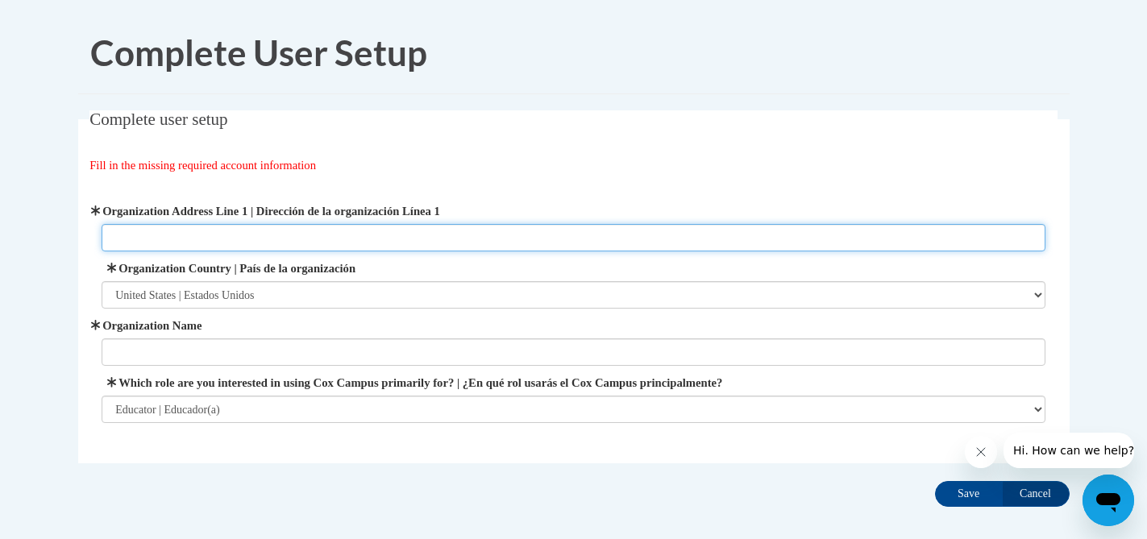
click at [450, 231] on input "Organization Address Line 1 | Dirección de la organización Línea 1" at bounding box center [574, 237] width 944 height 27
type input "281 W Lane Ave, Columbus, OH 43210"
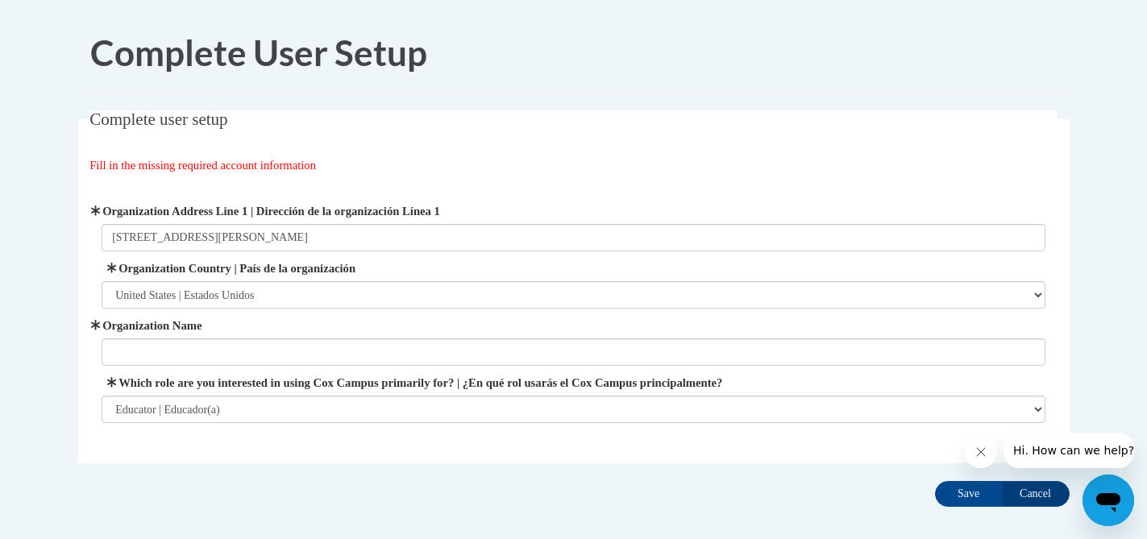
click at [301, 331] on label "Organization Name" at bounding box center [574, 326] width 944 height 18
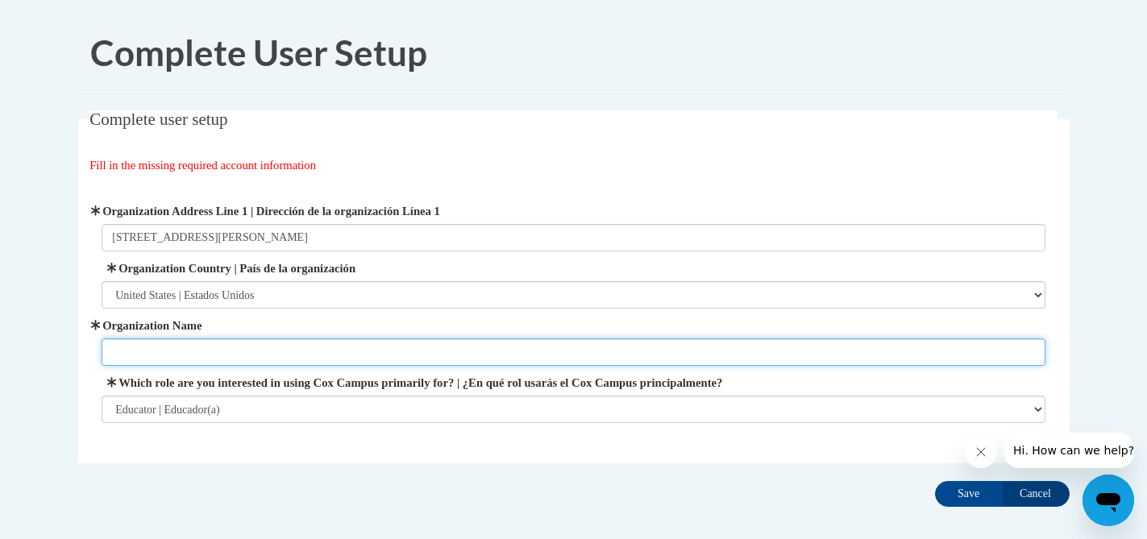
click at [301, 338] on input "Organization Name" at bounding box center [574, 351] width 944 height 27
type input "Teach for America Ignite Fellowship"
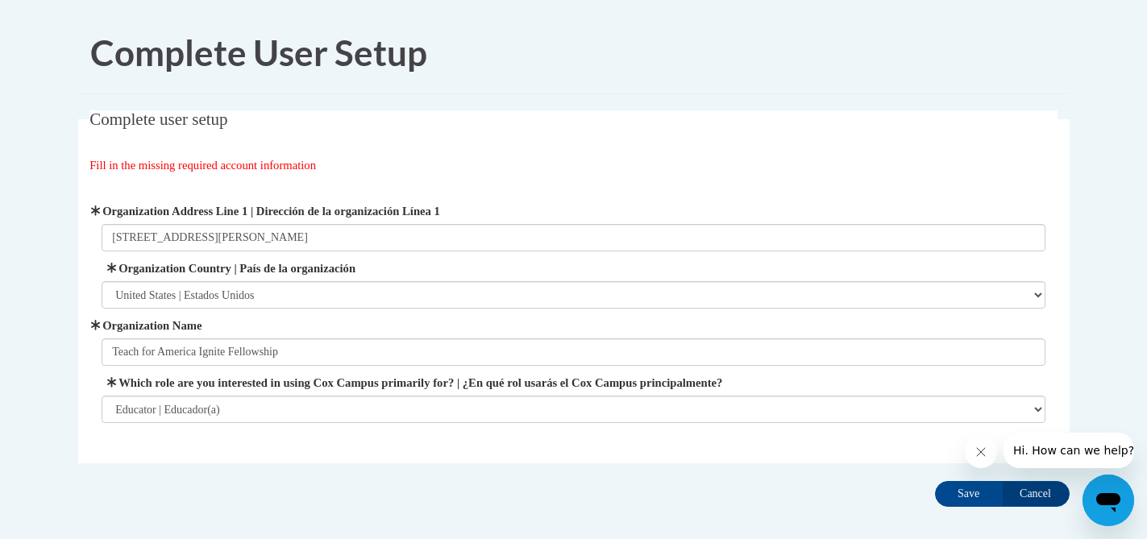
click at [974, 455] on icon "Close message from company" at bounding box center [980, 452] width 13 height 13
click at [961, 493] on input "Save" at bounding box center [969, 494] width 68 height 26
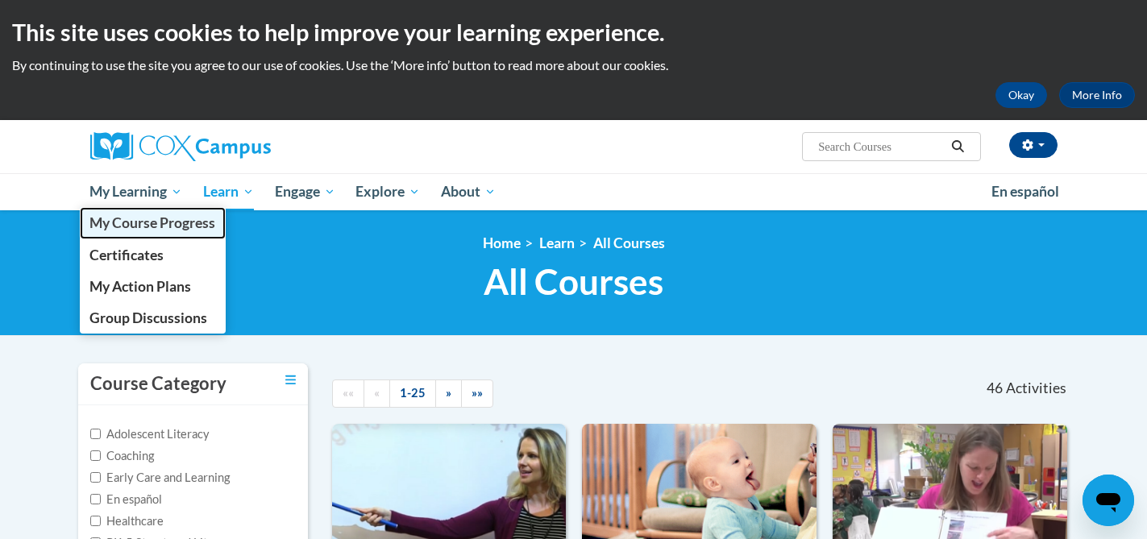
click at [146, 225] on span "My Course Progress" at bounding box center [152, 222] width 126 height 17
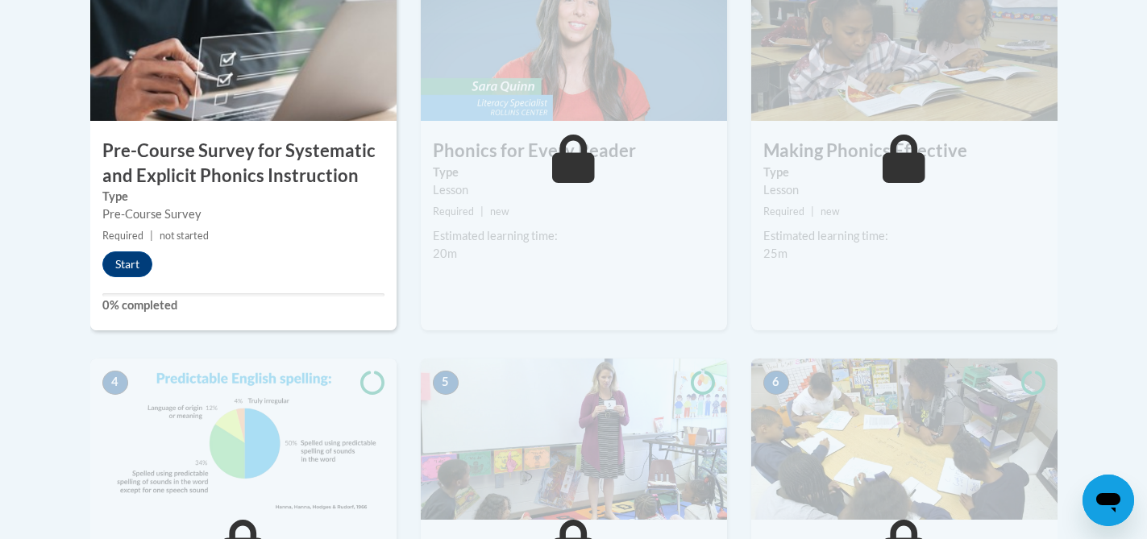
scroll to position [593, 0]
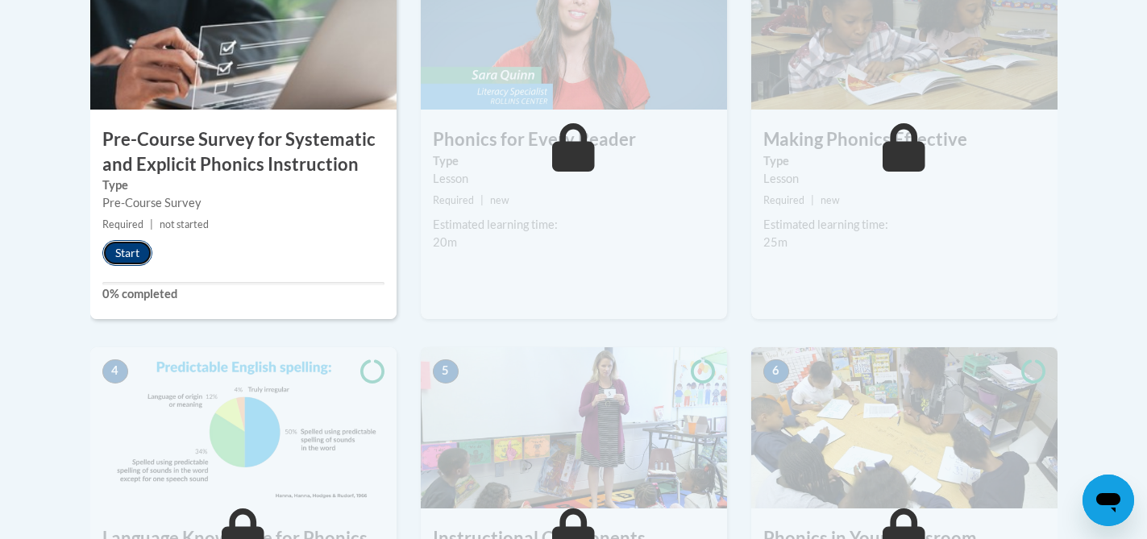
click at [134, 262] on button "Start" at bounding box center [127, 253] width 50 height 26
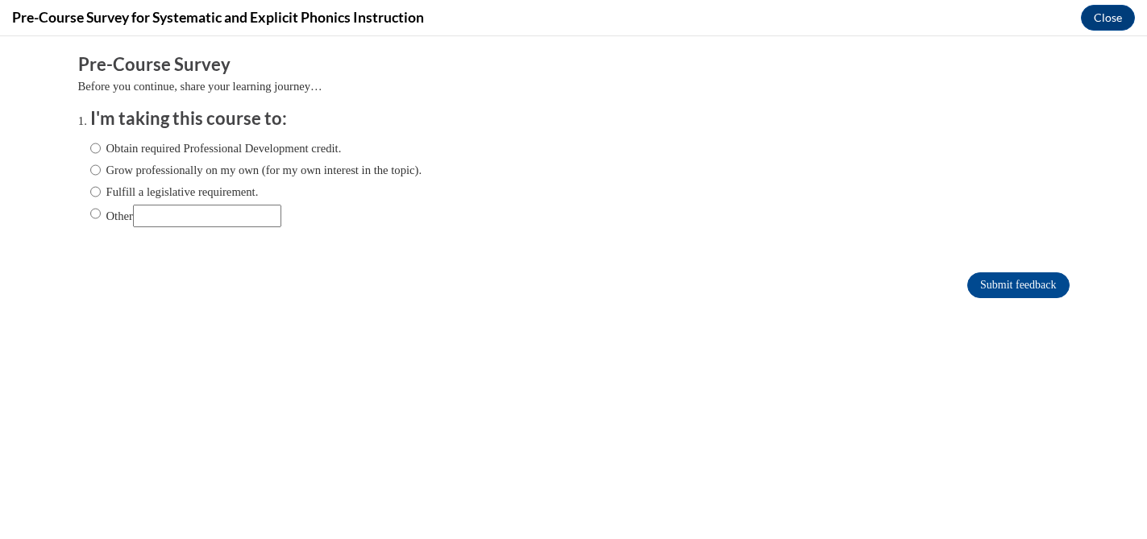
scroll to position [0, 0]
click at [102, 146] on label "Obtain required Professional Development credit." at bounding box center [215, 148] width 251 height 18
click at [101, 146] on input "Obtain required Professional Development credit." at bounding box center [95, 148] width 10 height 18
radio input "true"
click at [994, 281] on input "Submit feedback" at bounding box center [1018, 285] width 102 height 26
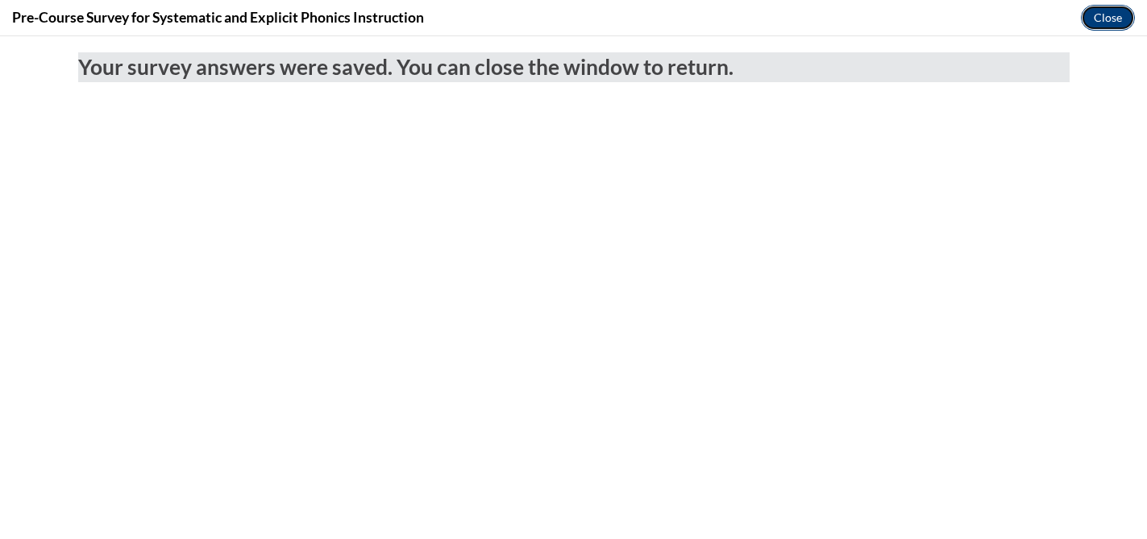
click at [1110, 19] on button "Close" at bounding box center [1108, 18] width 54 height 26
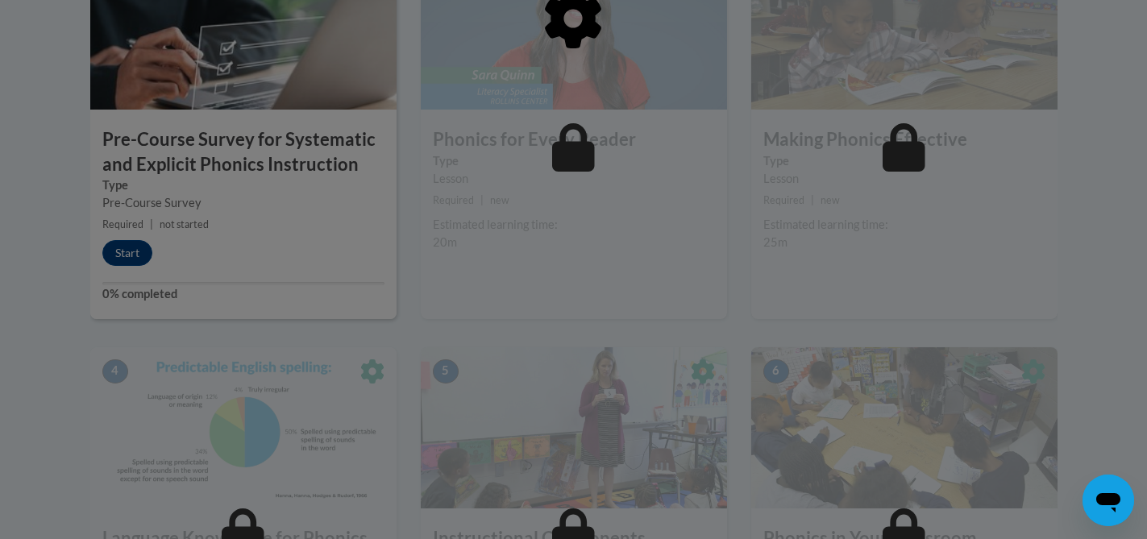
scroll to position [605, 0]
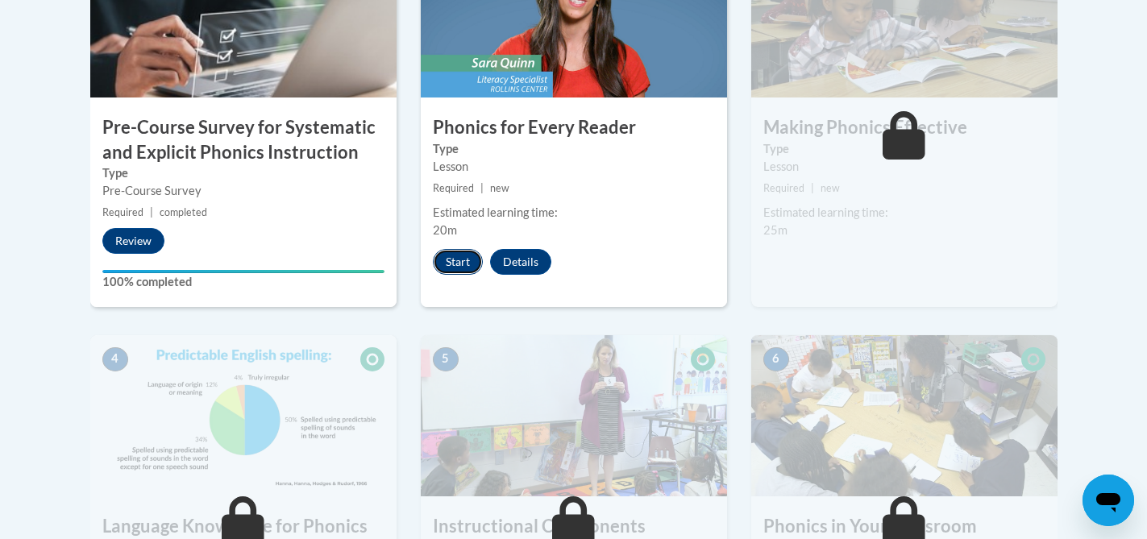
click at [446, 252] on button "Start" at bounding box center [458, 262] width 50 height 26
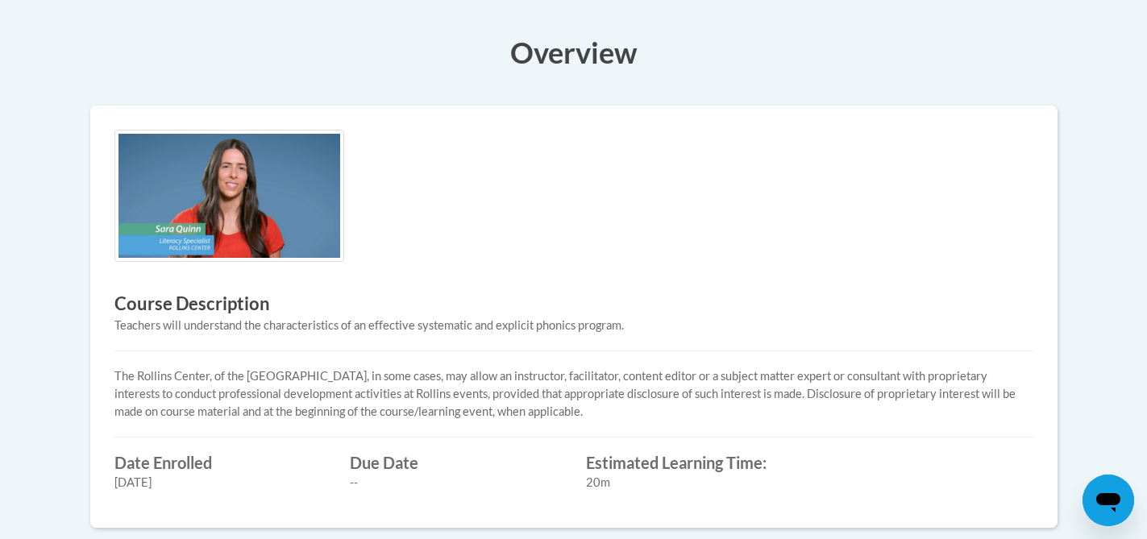
click at [259, 212] on img at bounding box center [229, 196] width 230 height 133
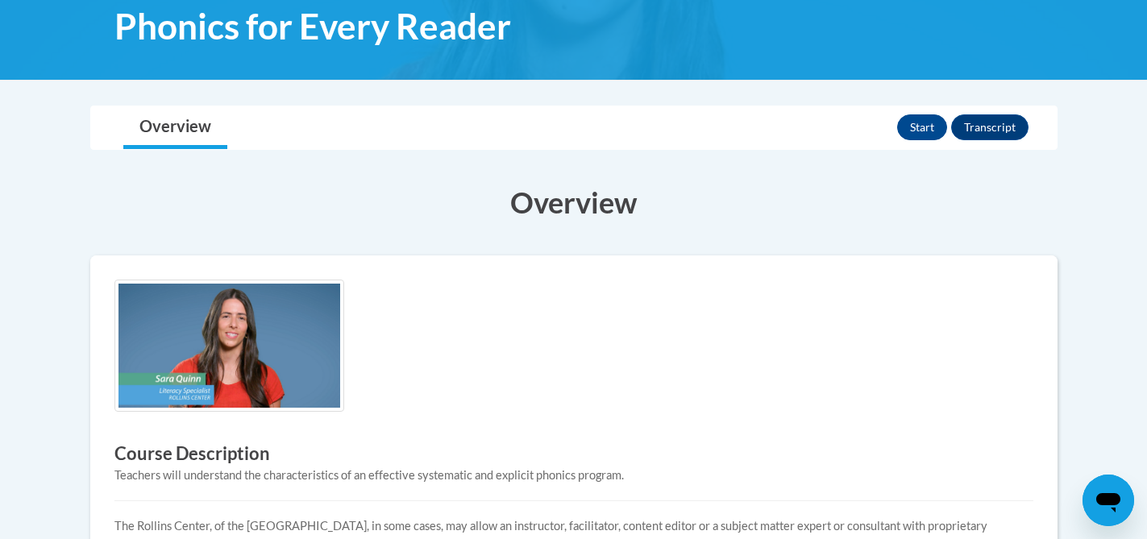
scroll to position [254, 0]
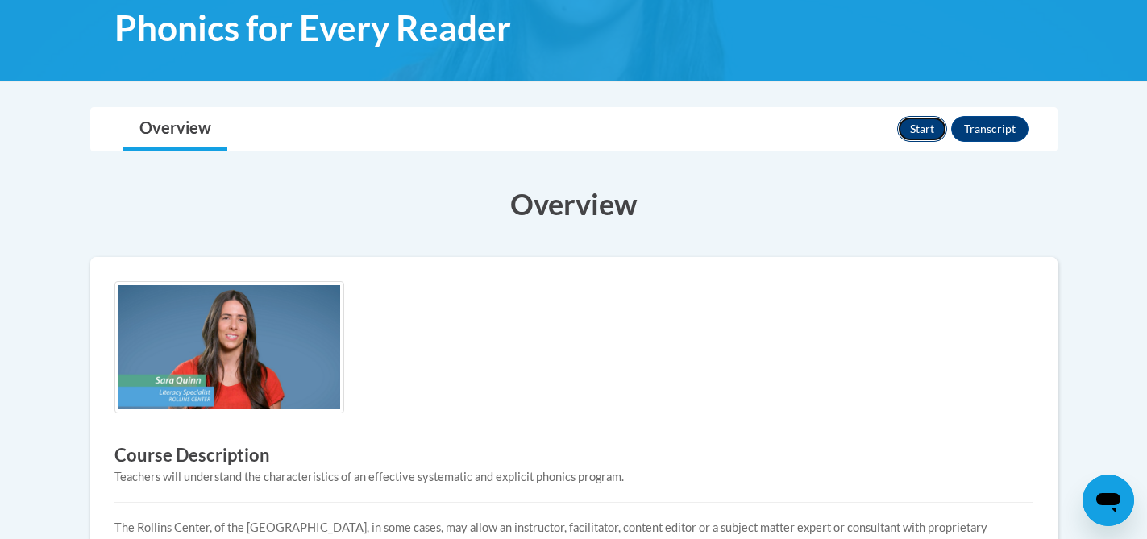
click at [925, 120] on button "Start" at bounding box center [922, 129] width 50 height 26
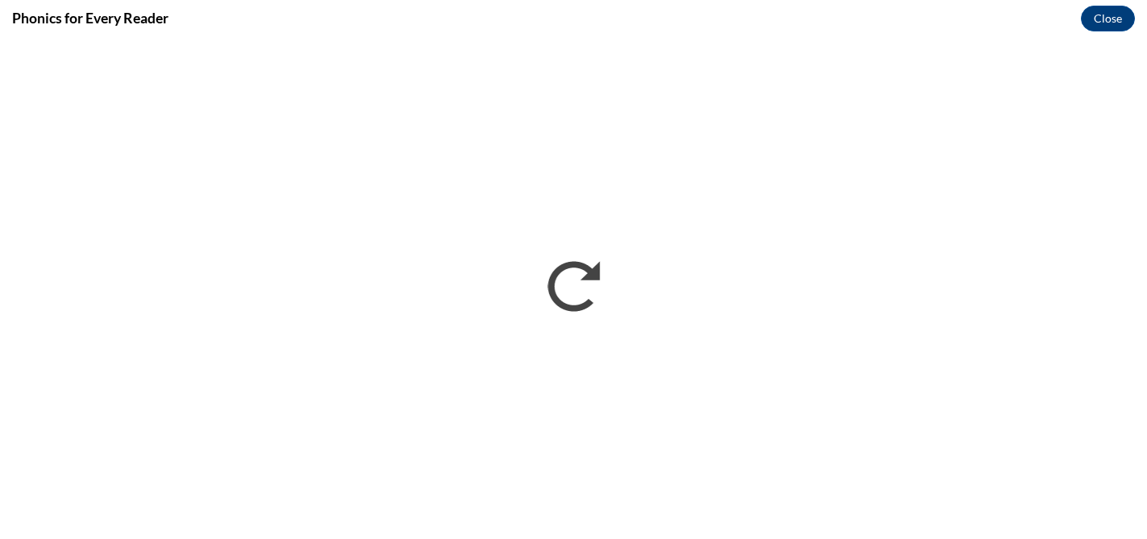
scroll to position [0, 0]
